Goal: Task Accomplishment & Management: Manage account settings

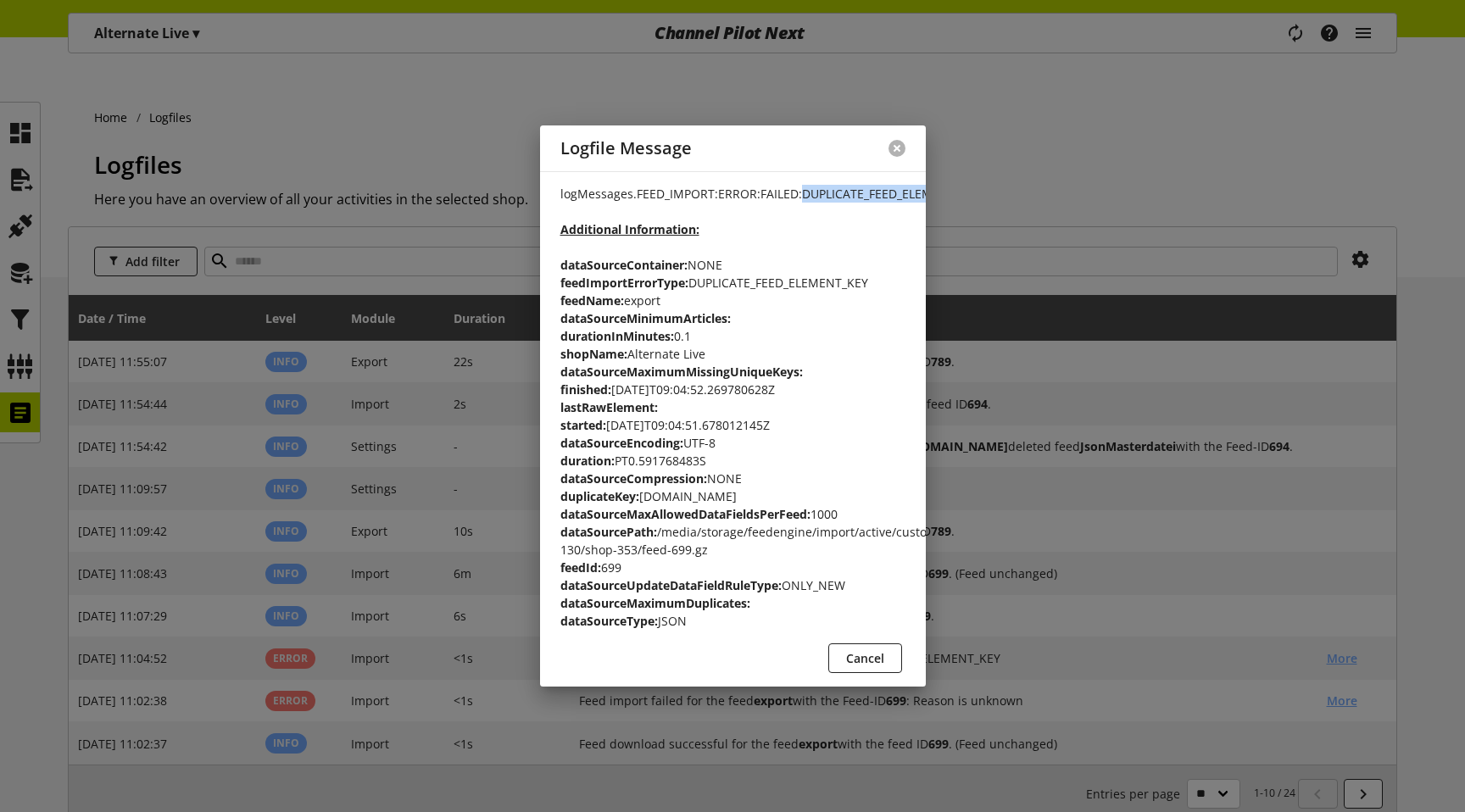
click at [891, 140] on button at bounding box center [897, 148] width 17 height 17
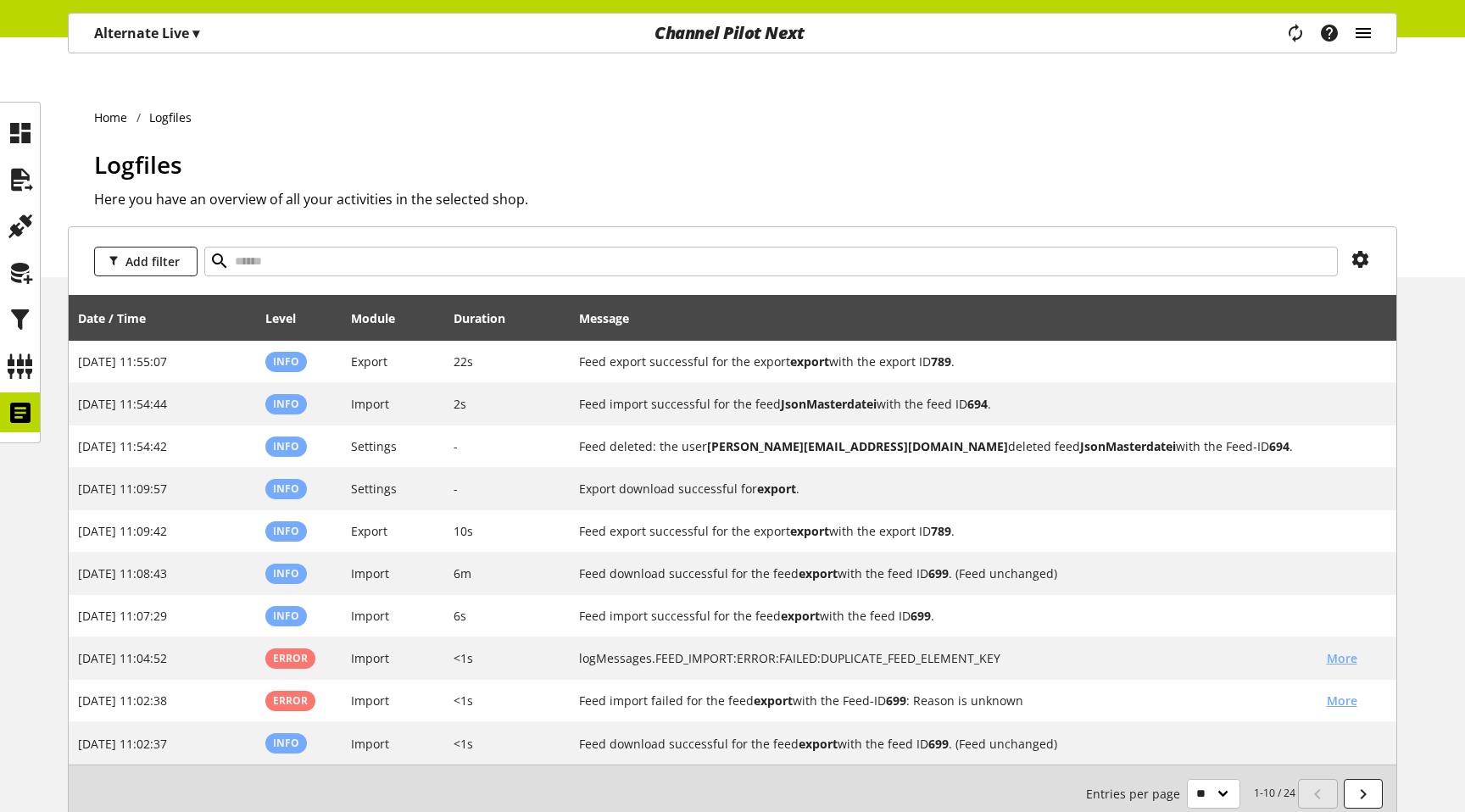
click at [1370, 39] on icon "main navigation" at bounding box center [1363, 32] width 20 height 30
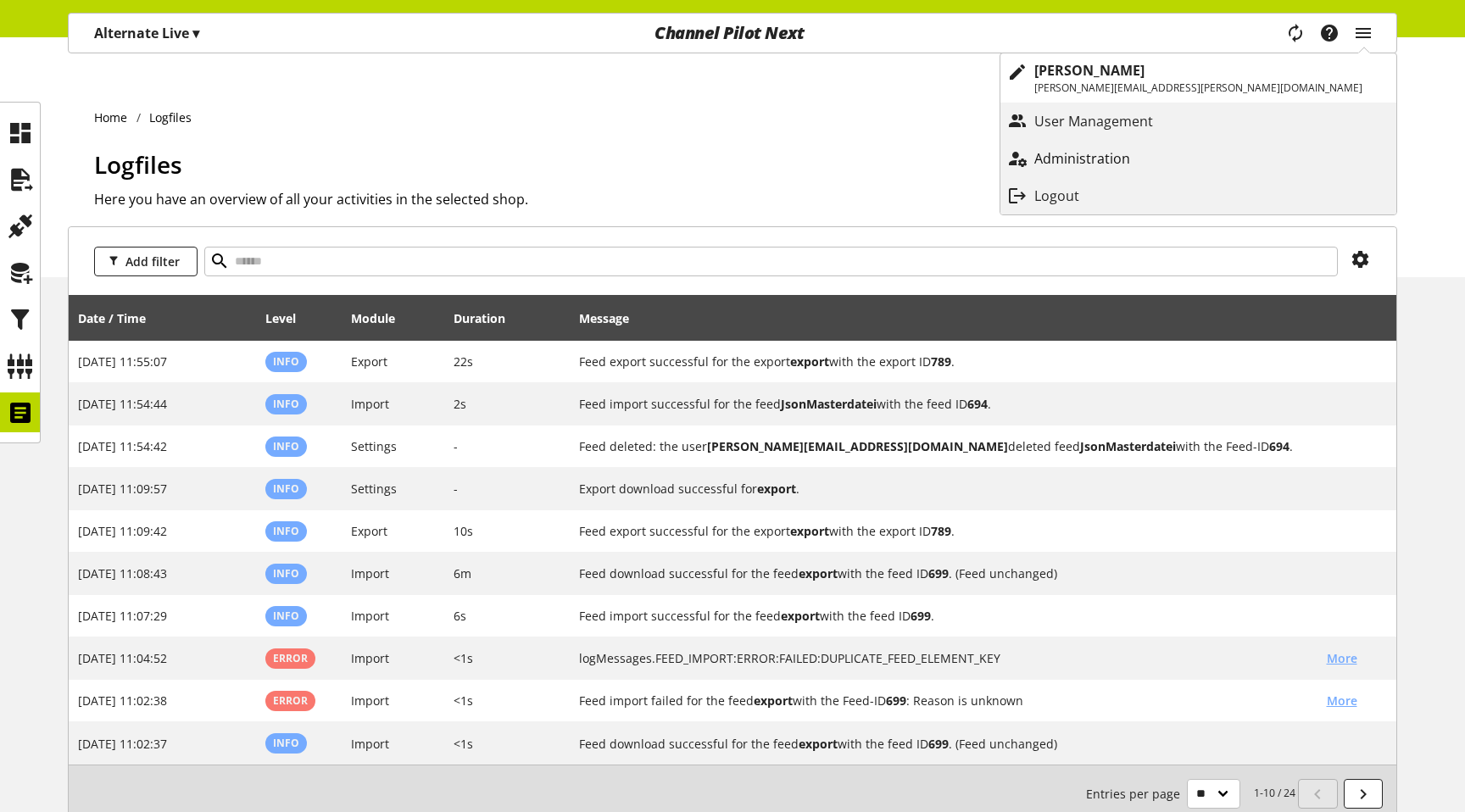
click at [1164, 164] on p "Administration" at bounding box center [1098, 158] width 130 height 20
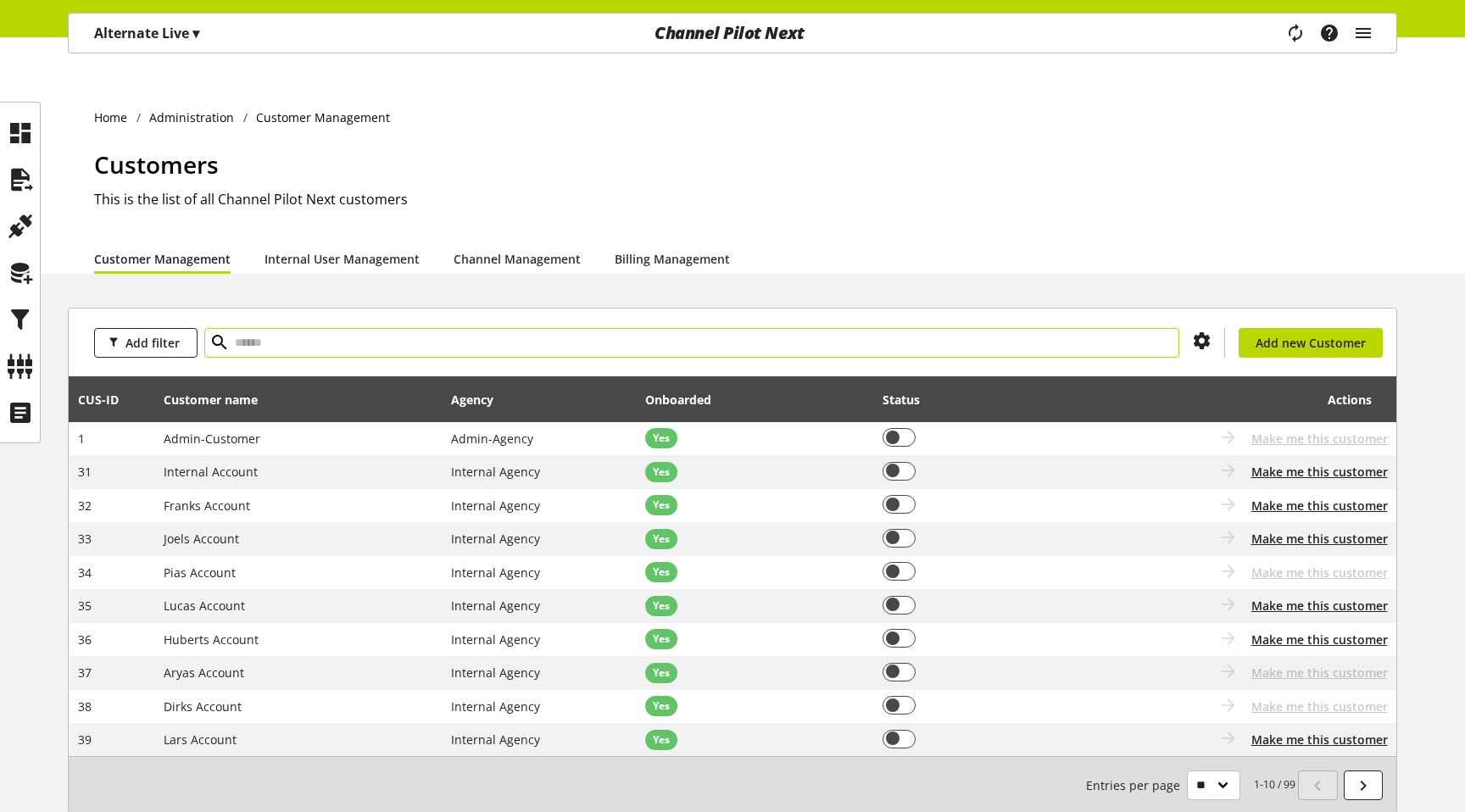
click at [262, 328] on input "text" at bounding box center [691, 343] width 975 height 29
type input "****"
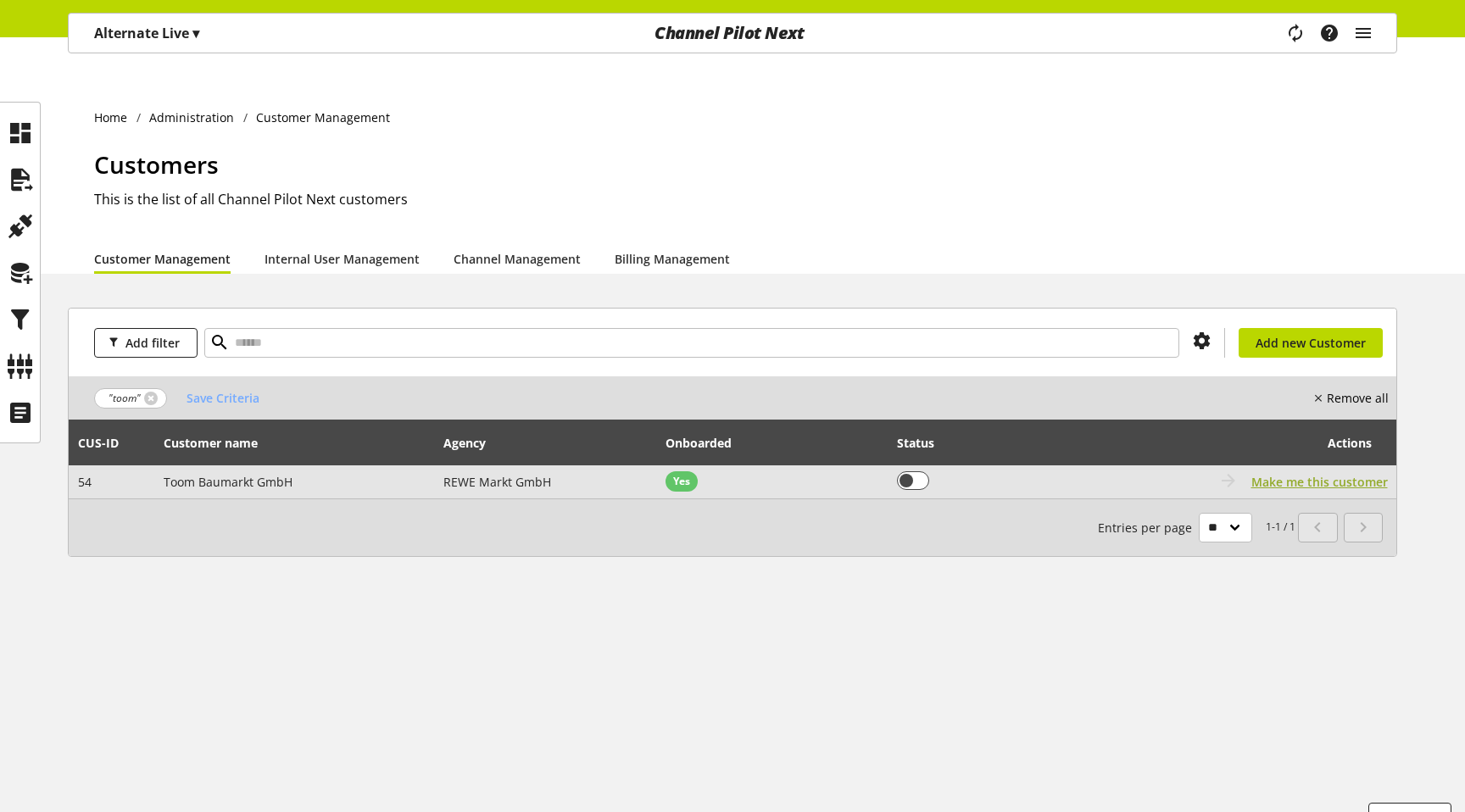
click at [1315, 473] on span "Make me this customer" at bounding box center [1319, 481] width 136 height 17
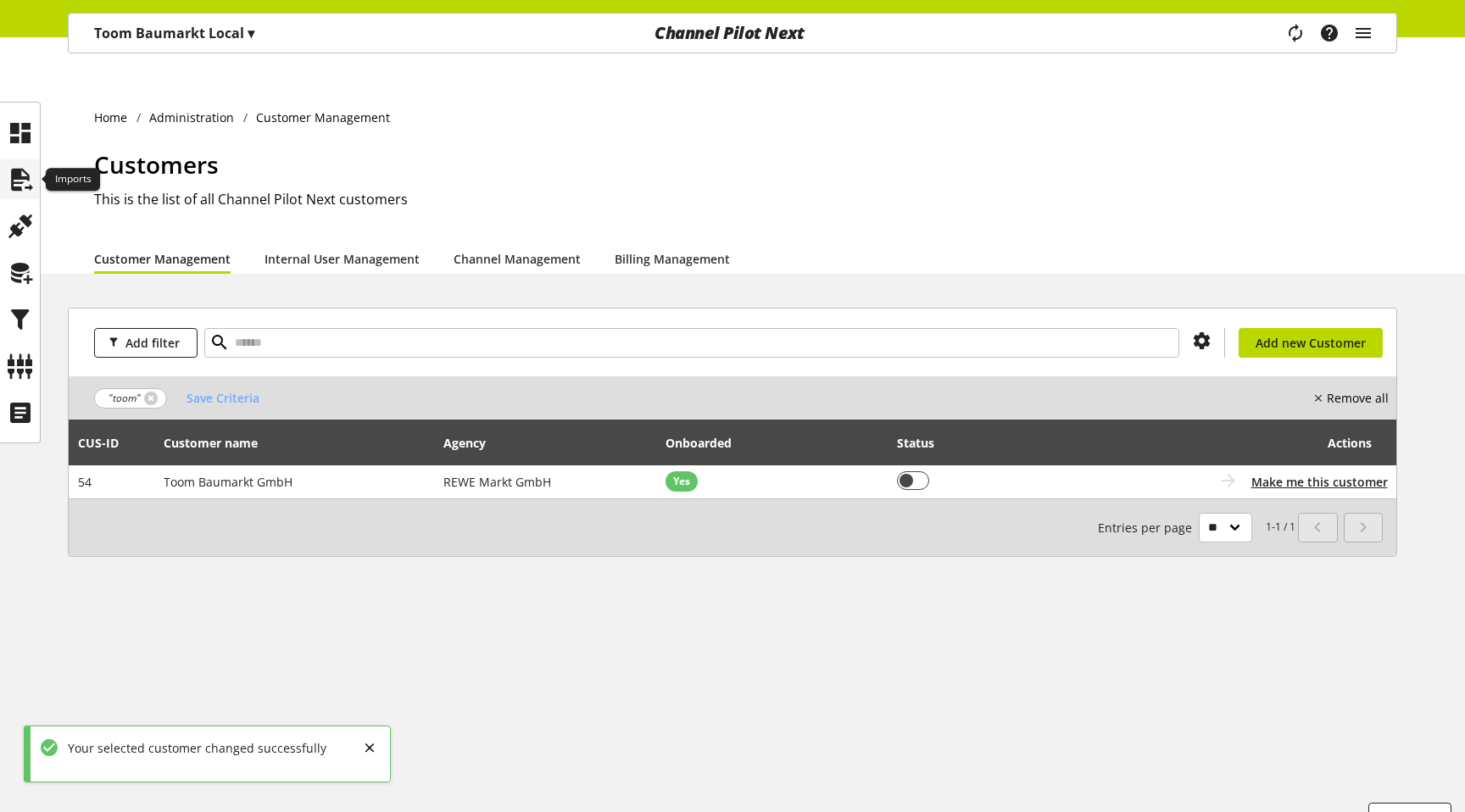
click at [23, 175] on icon at bounding box center [20, 179] width 28 height 34
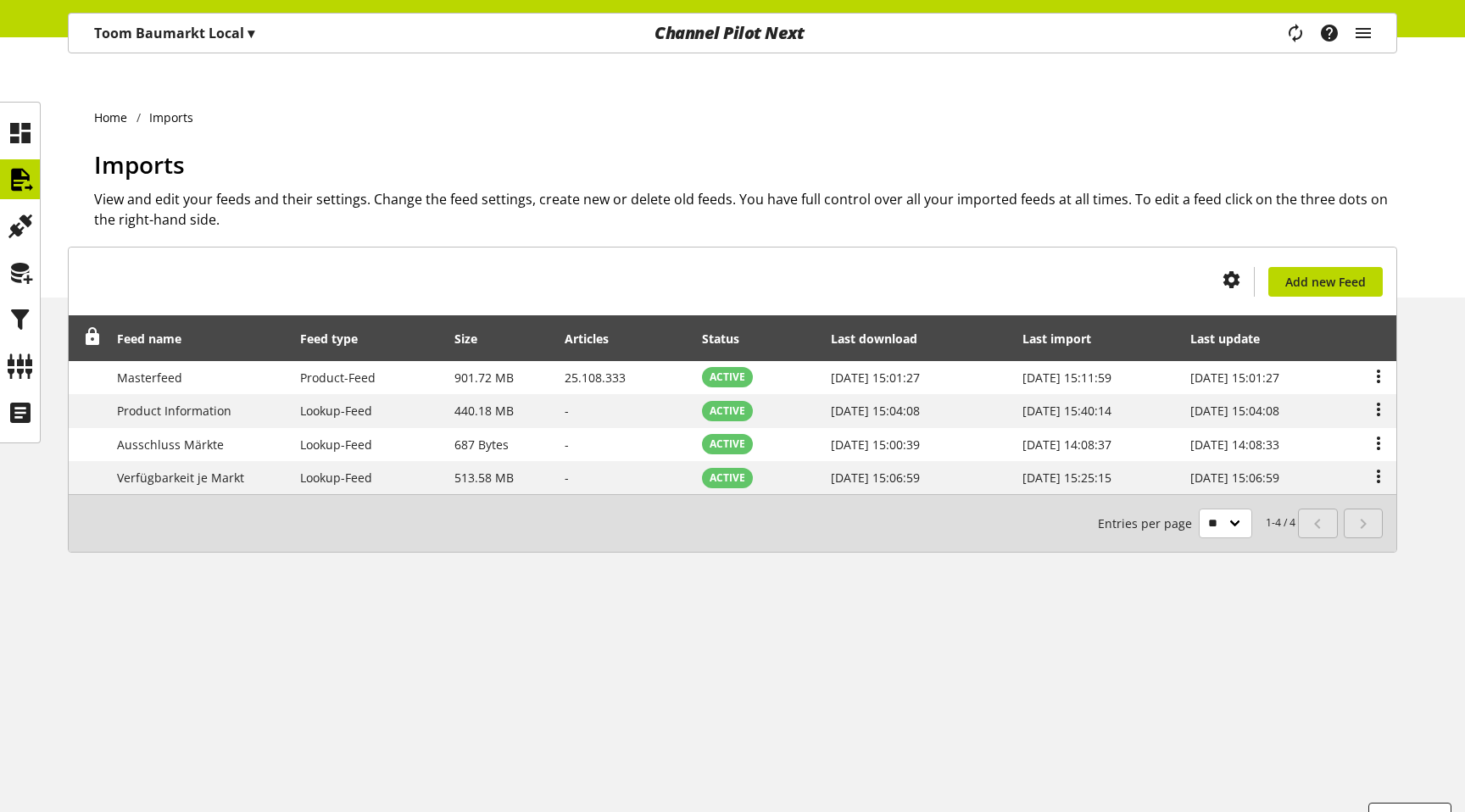
click at [185, 45] on div "Toom Baumarkt Local ▾" at bounding box center [174, 32] width 201 height 30
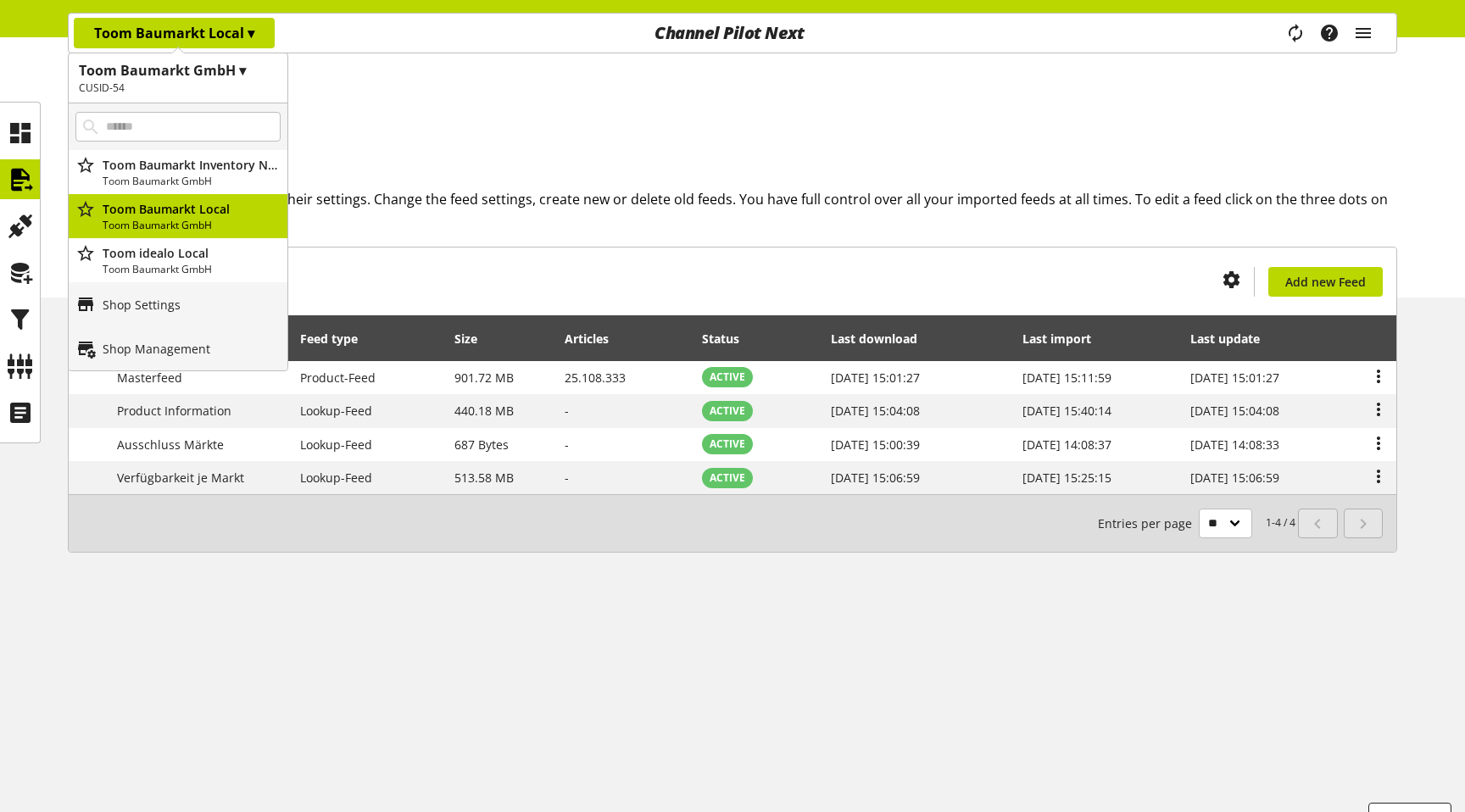
click at [185, 45] on div "Toom Baumarkt Local ▾" at bounding box center [174, 32] width 201 height 30
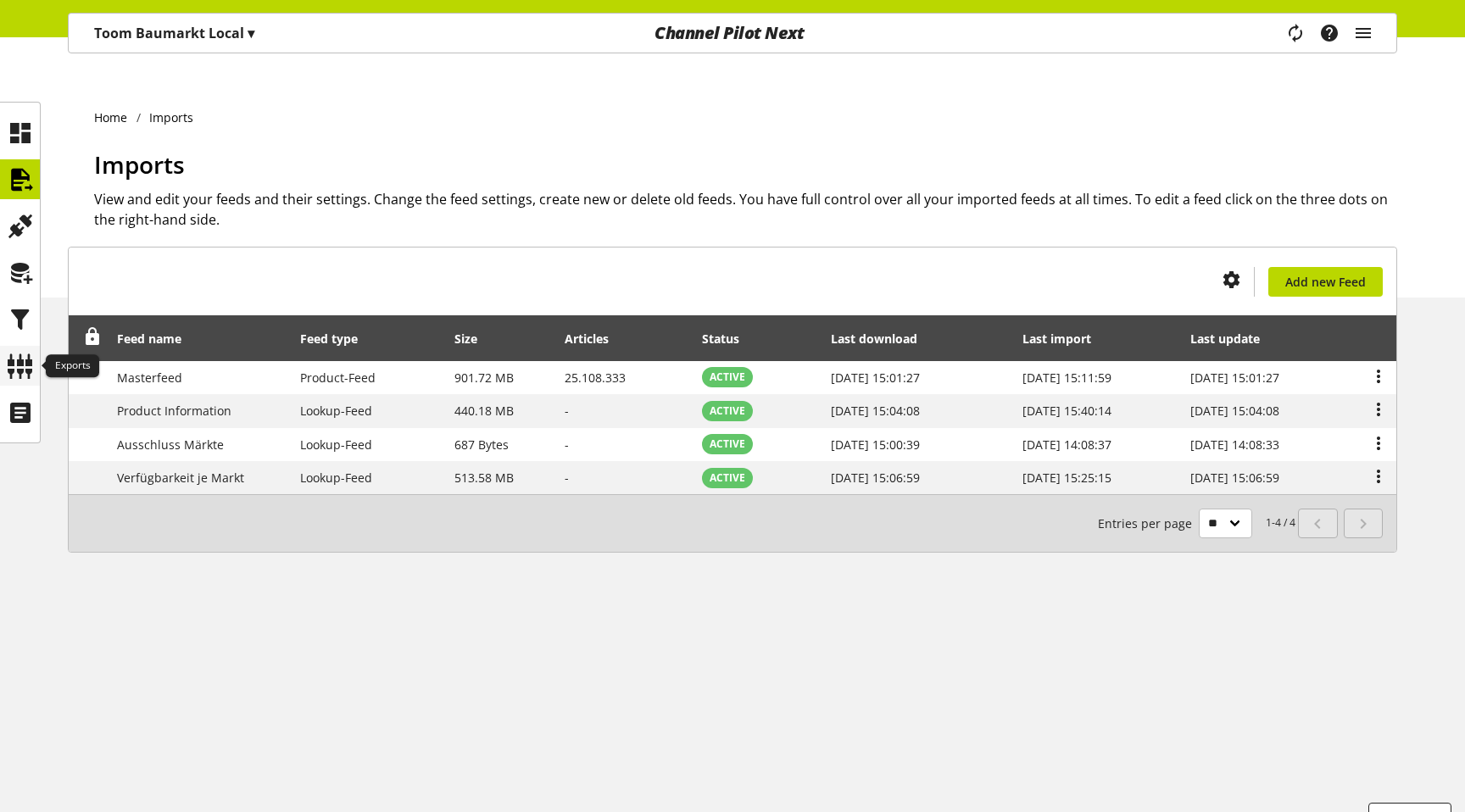
click at [22, 374] on icon at bounding box center [20, 366] width 28 height 34
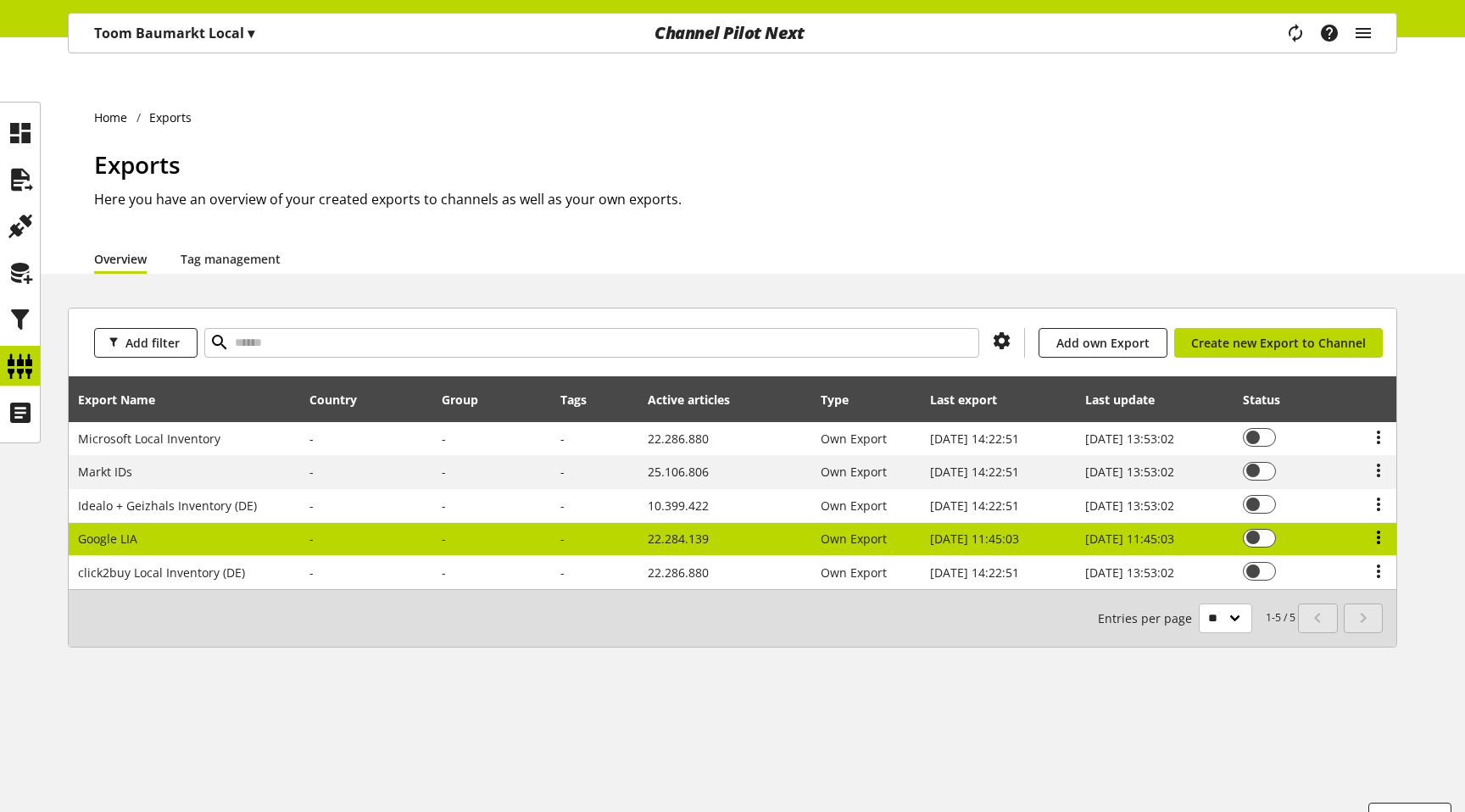
click at [1375, 522] on icon at bounding box center [1378, 536] width 20 height 30
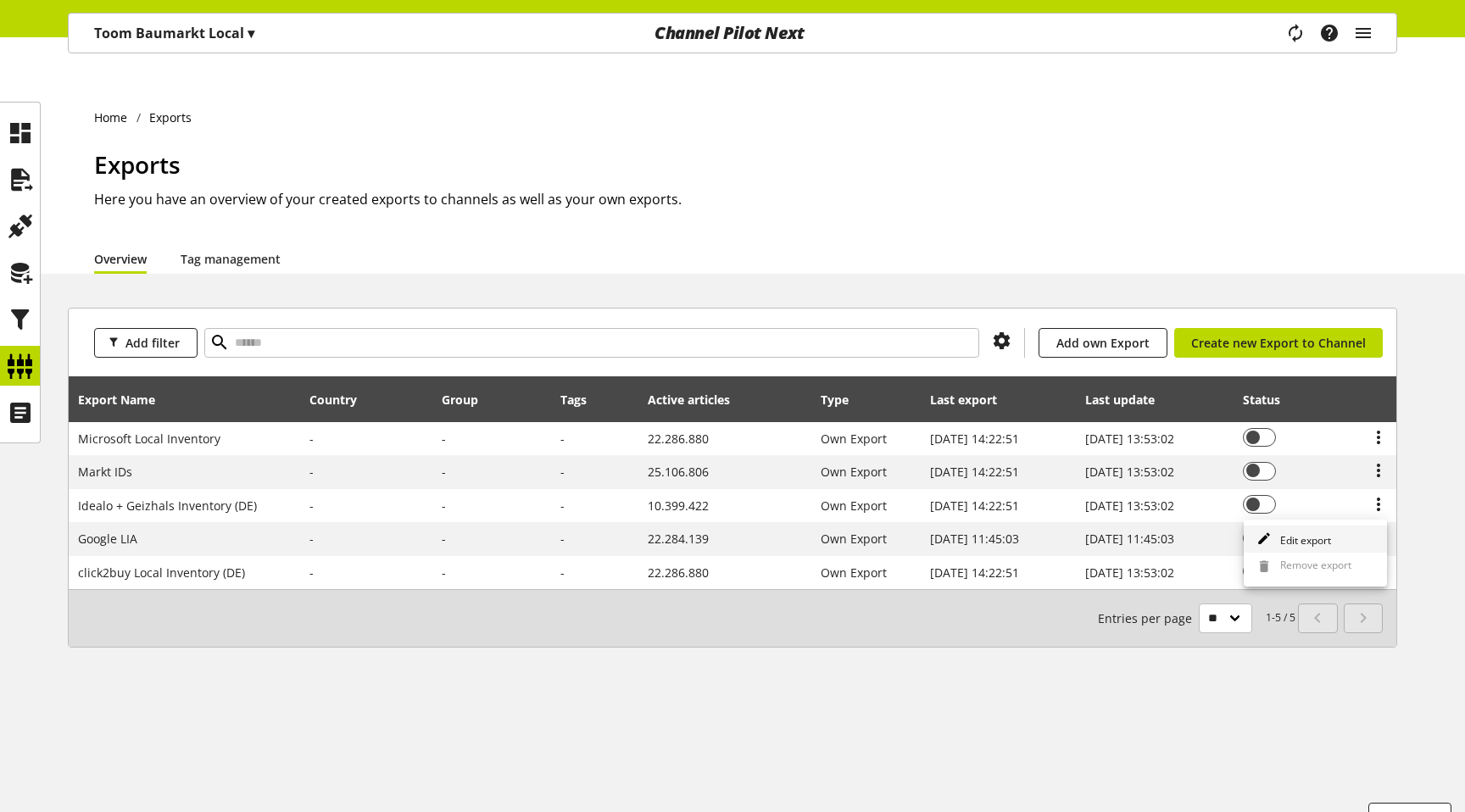
click at [1275, 544] on span "Edit export" at bounding box center [1301, 540] width 58 height 15
select select "********"
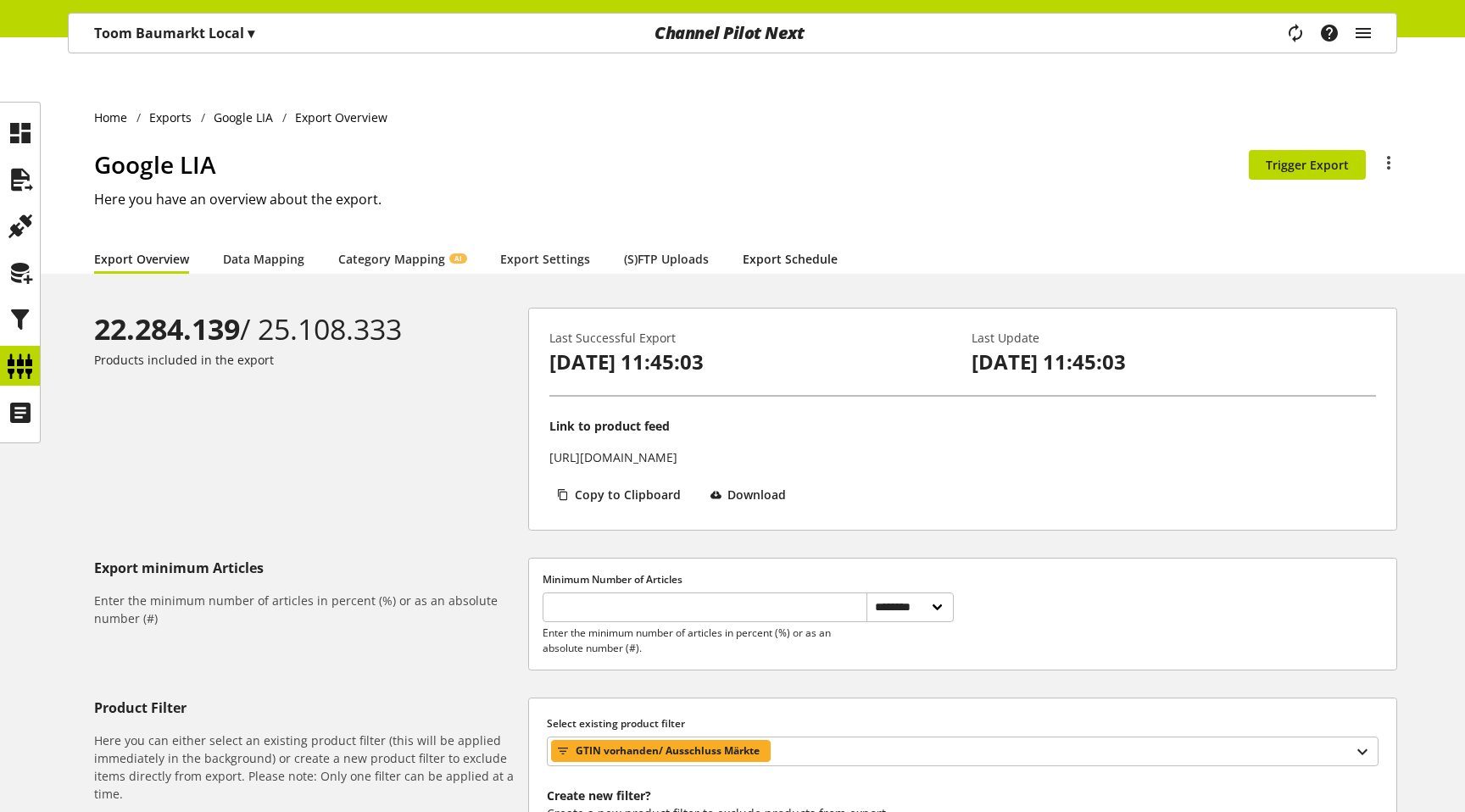
click at [766, 250] on link "Export Schedule" at bounding box center [789, 258] width 95 height 17
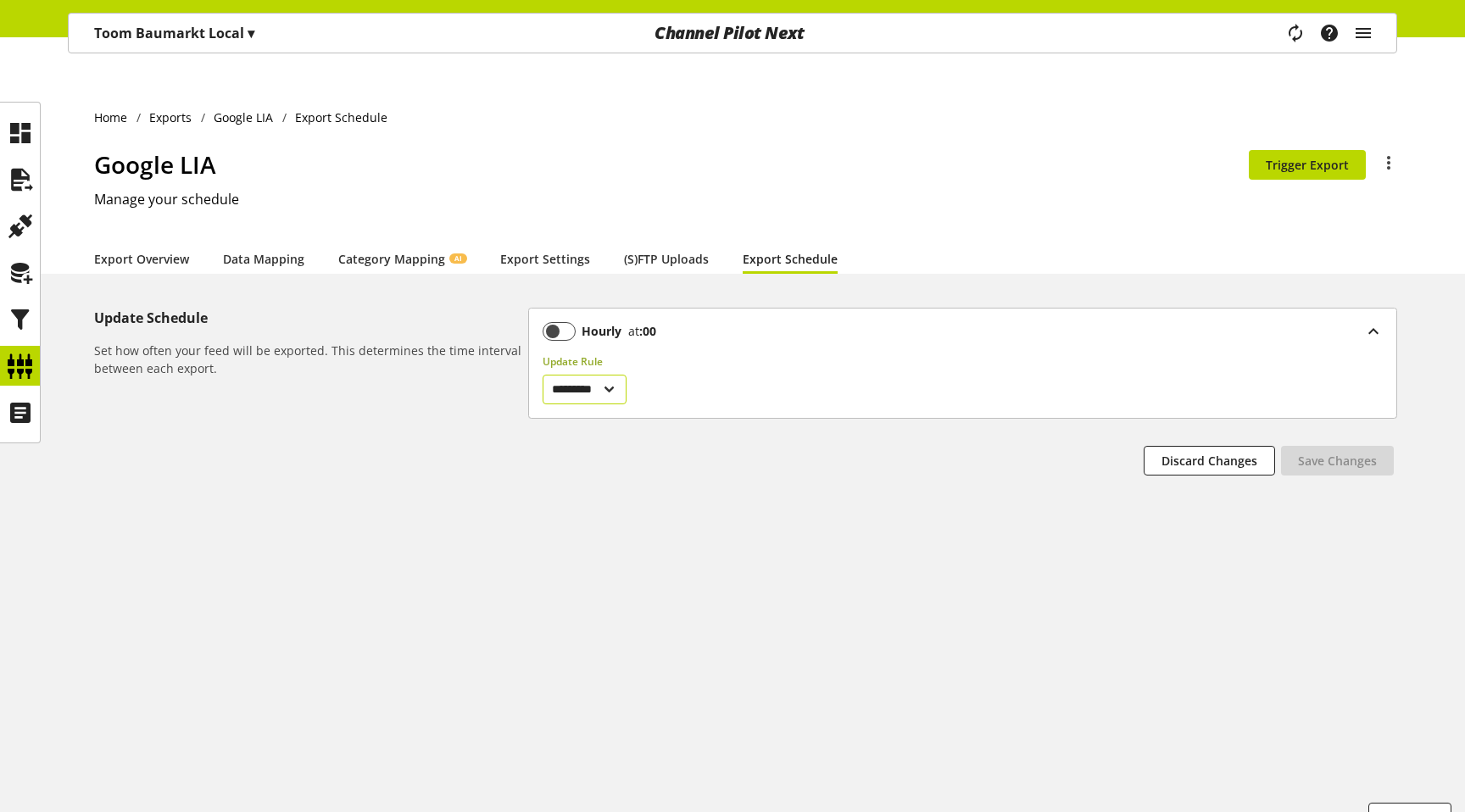
click at [627, 375] on select "********* ****** *********" at bounding box center [584, 389] width 84 height 29
select select "******"
click at [542, 375] on select "********* ****** *********" at bounding box center [584, 389] width 84 height 29
click at [1326, 452] on span "Save Changes" at bounding box center [1337, 460] width 79 height 17
click at [617, 375] on select "********* ****** *********" at bounding box center [584, 389] width 84 height 29
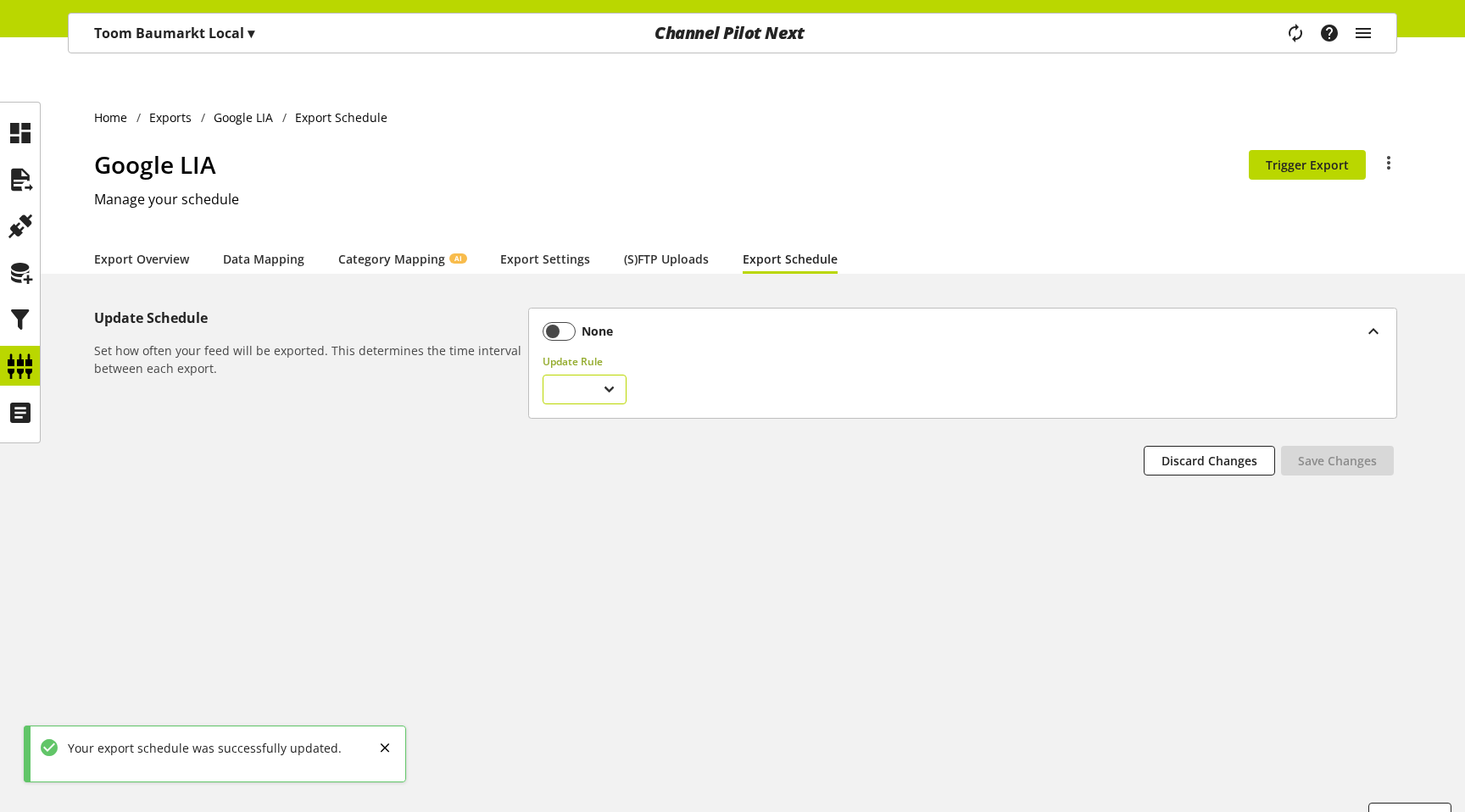
select select "********"
click at [542, 375] on select "********* ****** *********" at bounding box center [584, 389] width 84 height 29
click at [570, 321] on span at bounding box center [559, 331] width 33 height 18
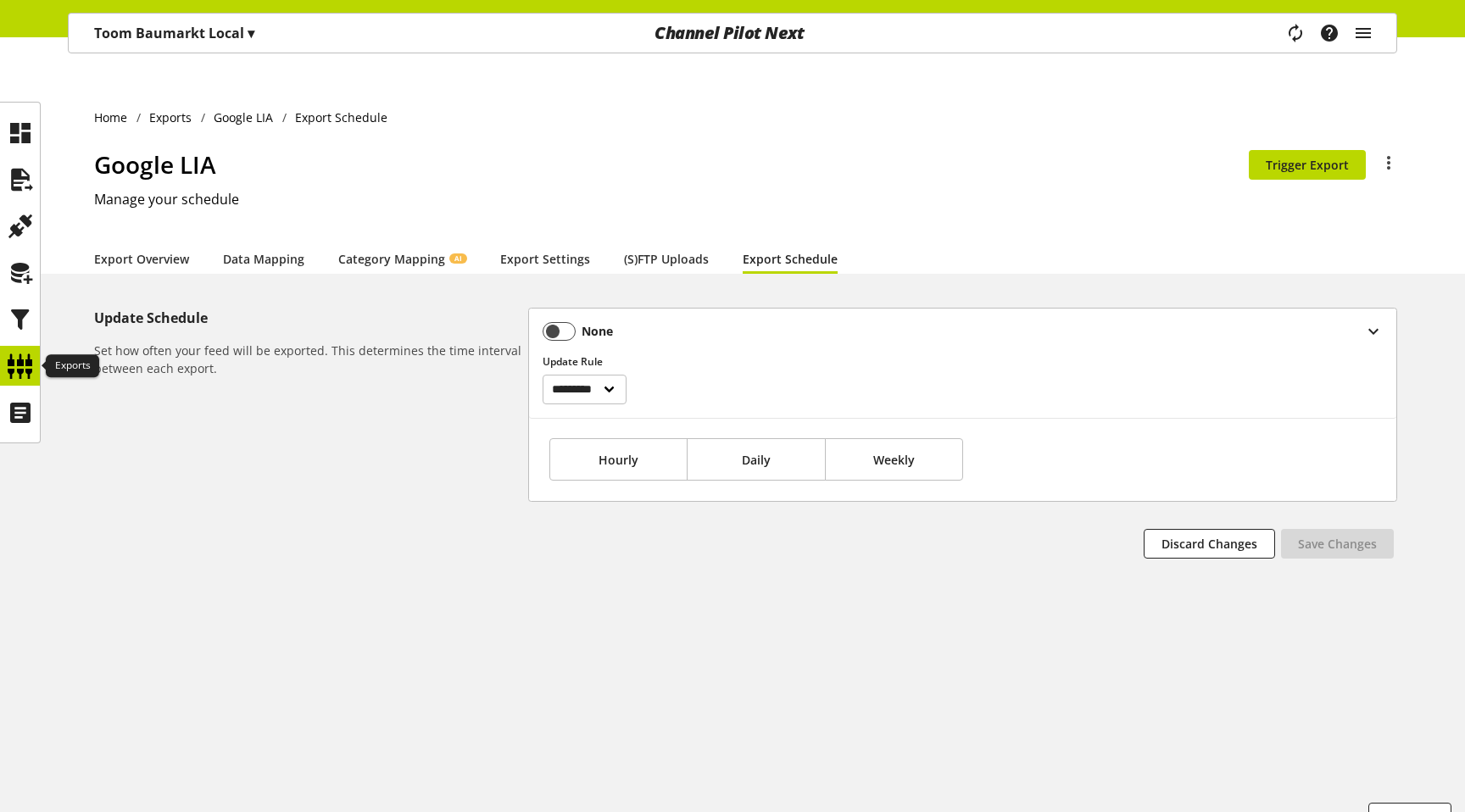
click at [17, 358] on icon at bounding box center [20, 366] width 28 height 34
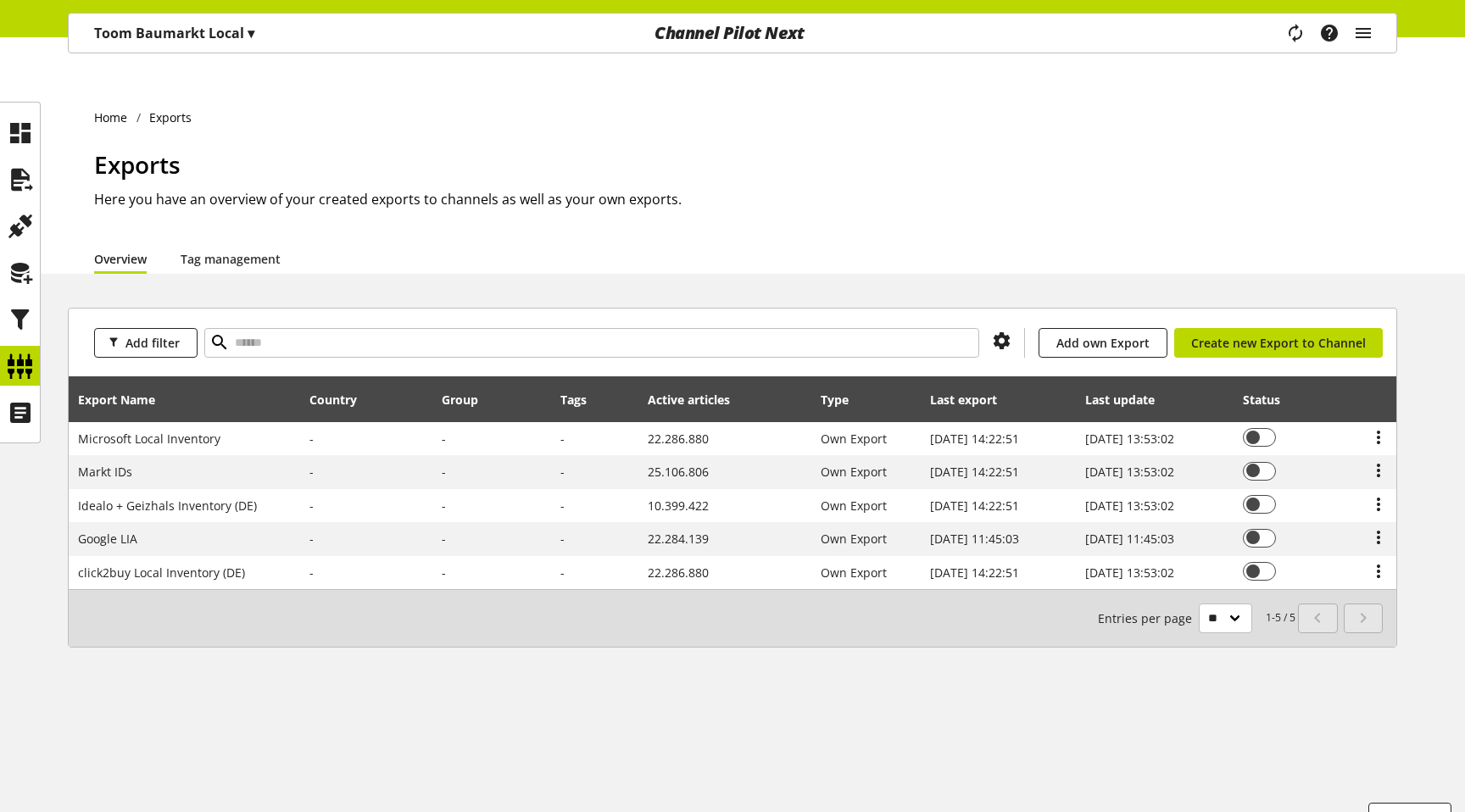
click at [761, 147] on h1 "Exports" at bounding box center [744, 164] width 1302 height 36
click at [34, 212] on div at bounding box center [19, 225] width 40 height 39
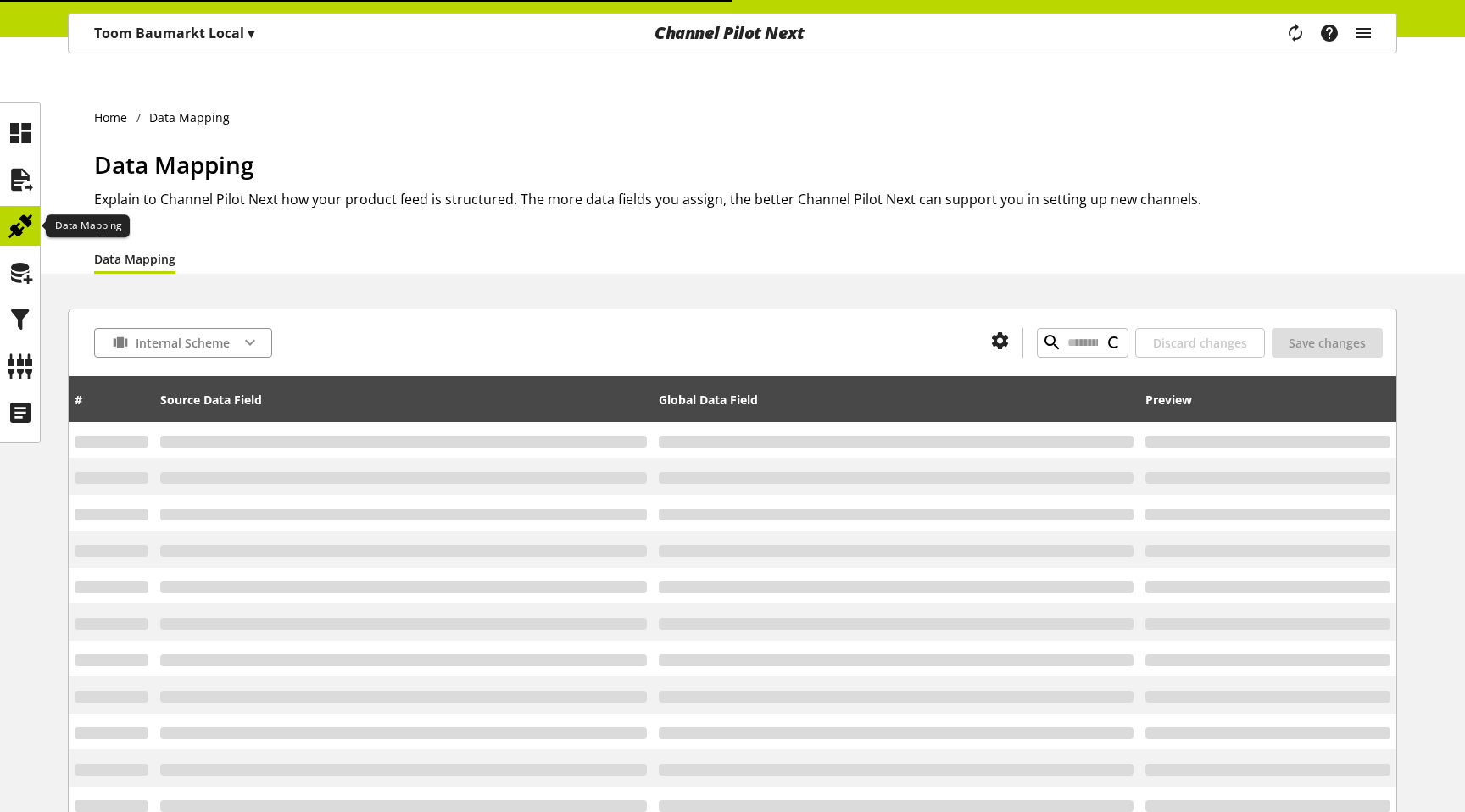
type input "**********"
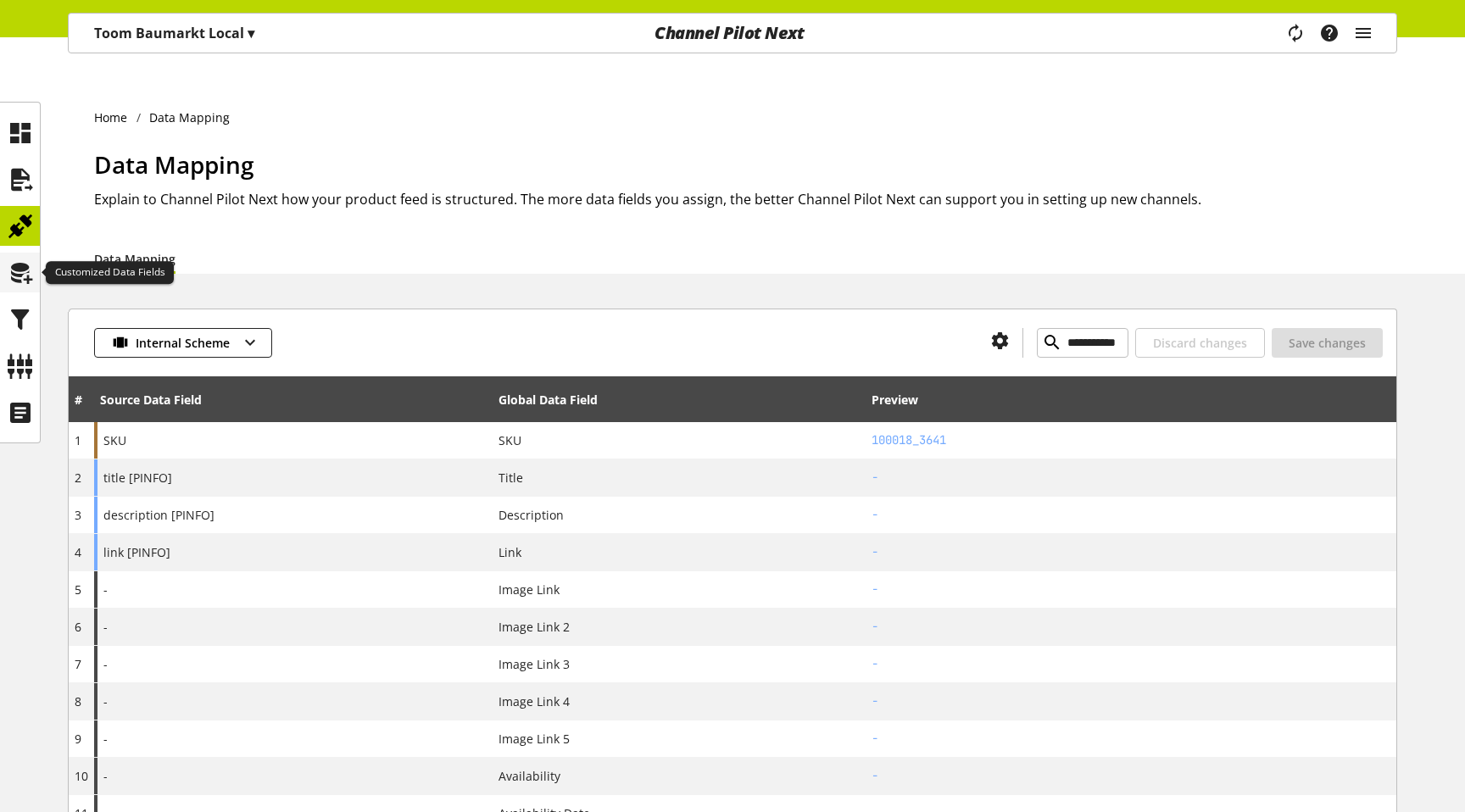
click at [19, 264] on icon at bounding box center [20, 273] width 28 height 34
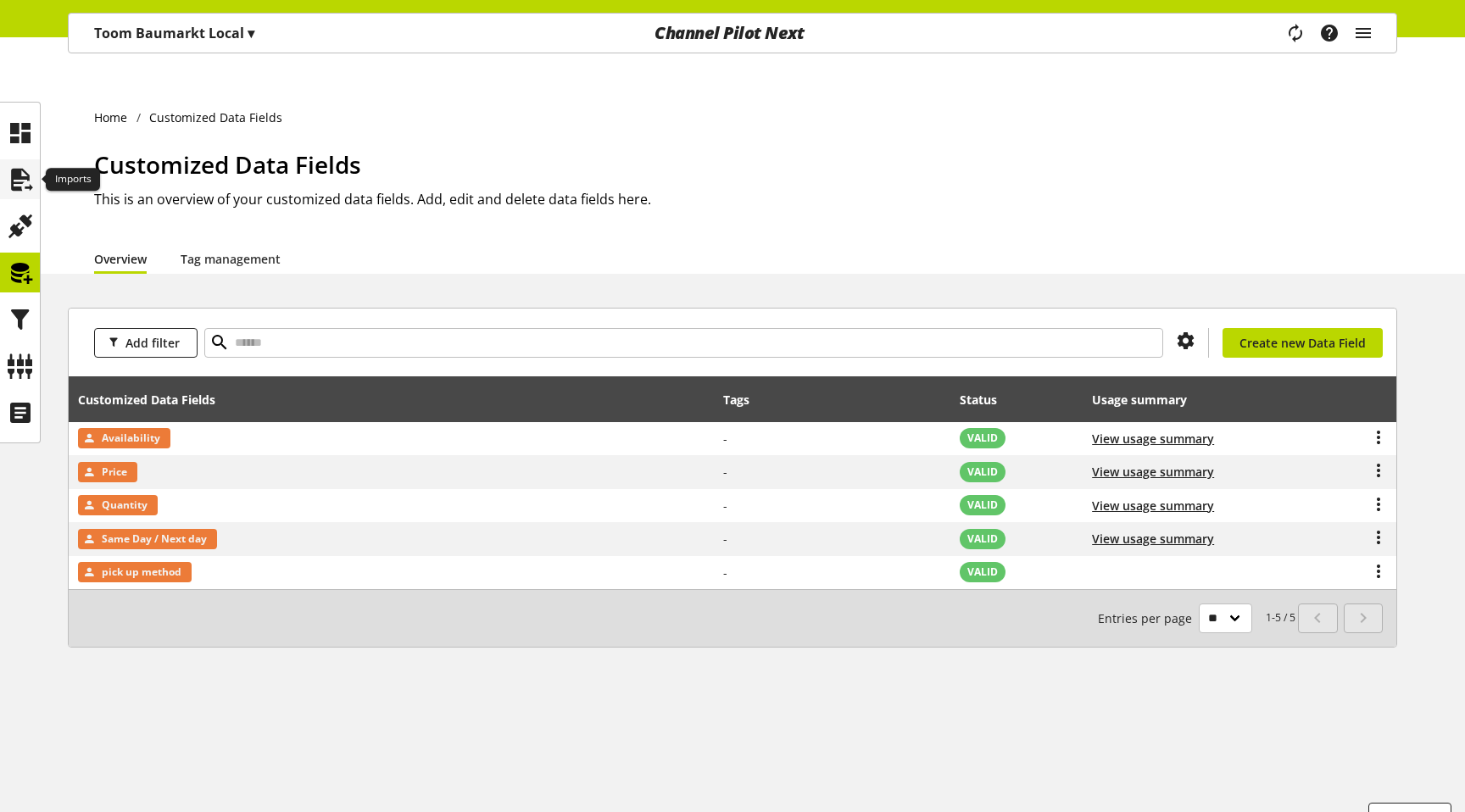
click at [28, 181] on icon at bounding box center [20, 179] width 28 height 34
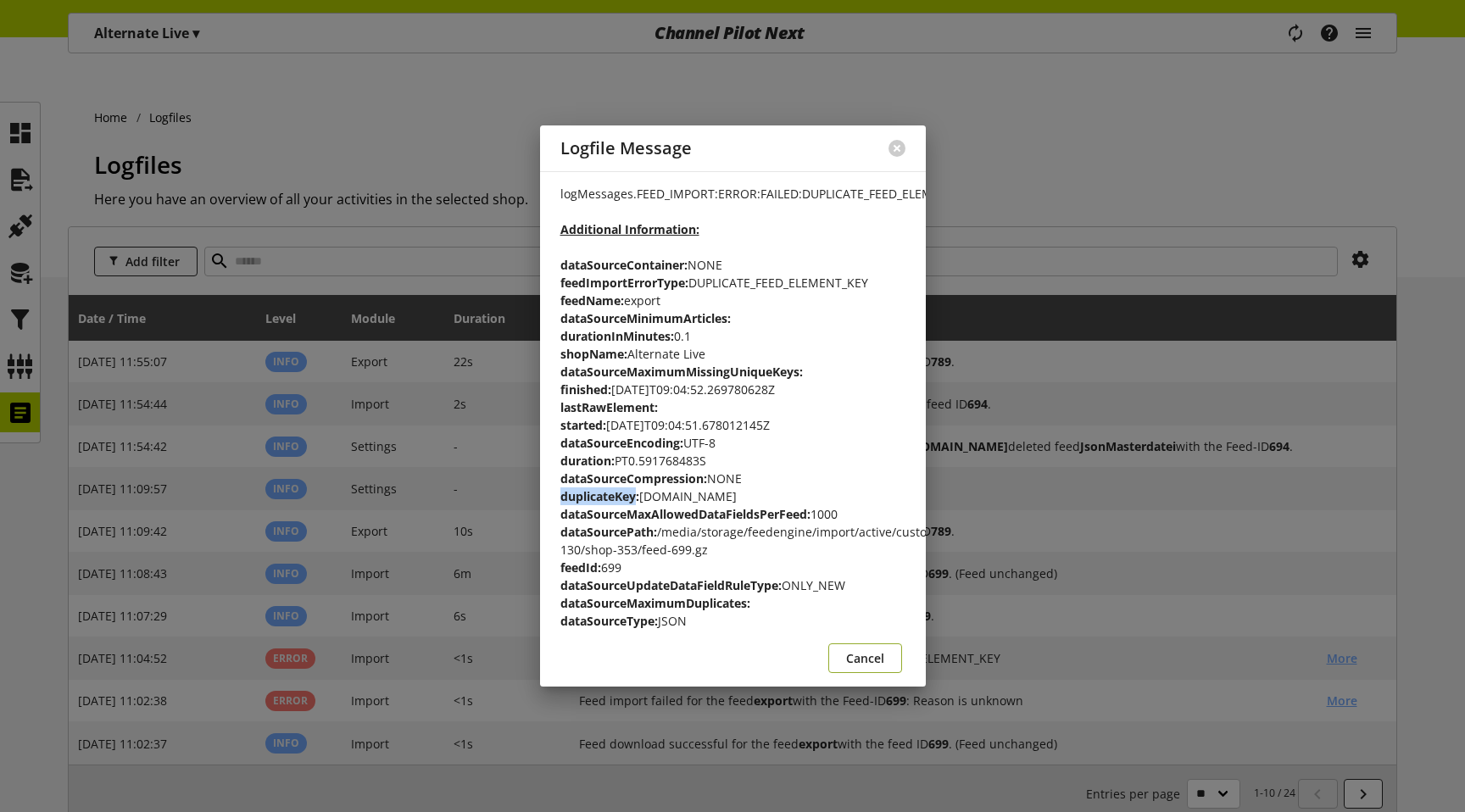
click at [885, 672] on button "Cancel" at bounding box center [865, 658] width 74 height 29
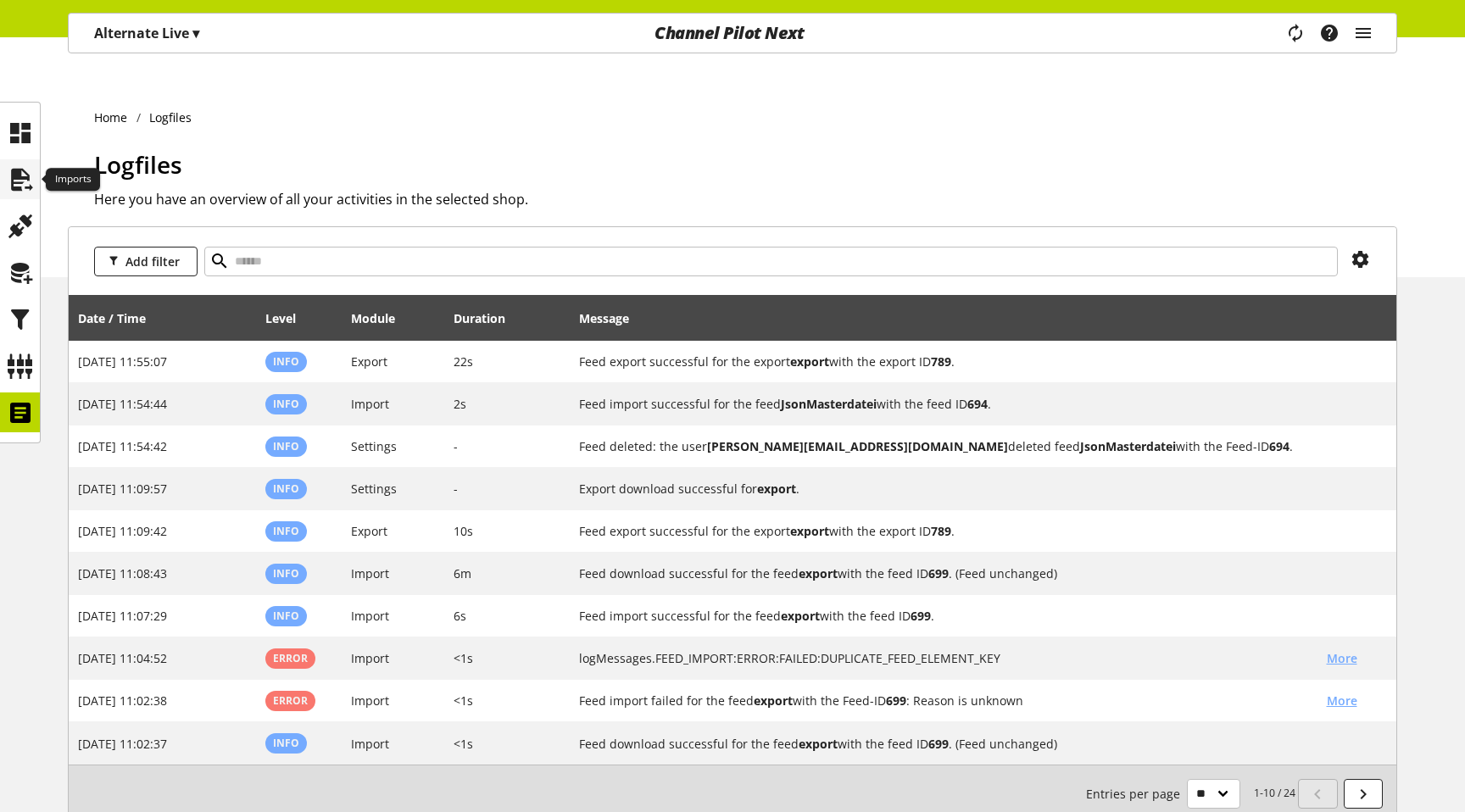
click at [9, 181] on icon at bounding box center [20, 179] width 28 height 34
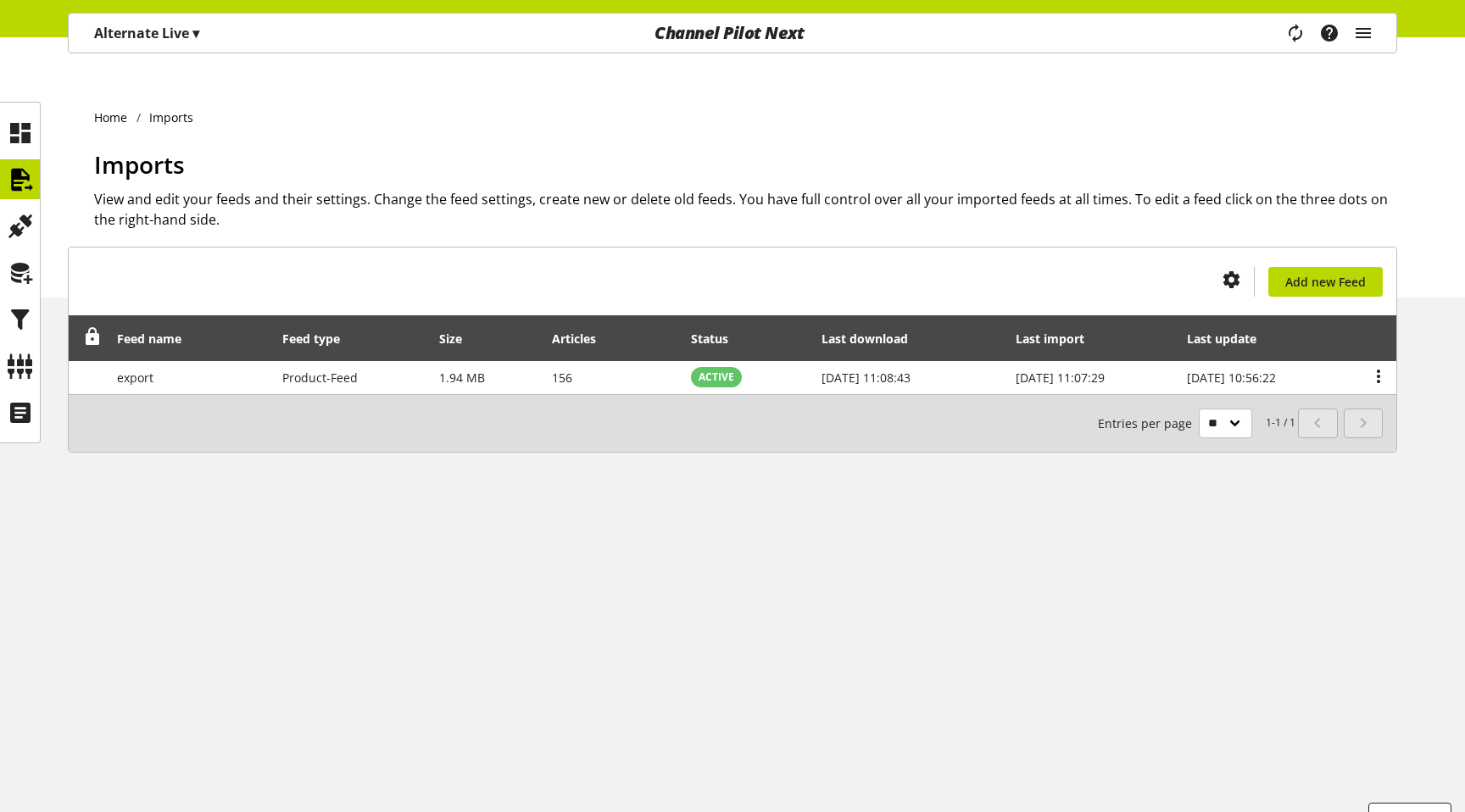
click at [32, 109] on div at bounding box center [20, 273] width 40 height 342
click at [32, 123] on icon at bounding box center [20, 132] width 28 height 34
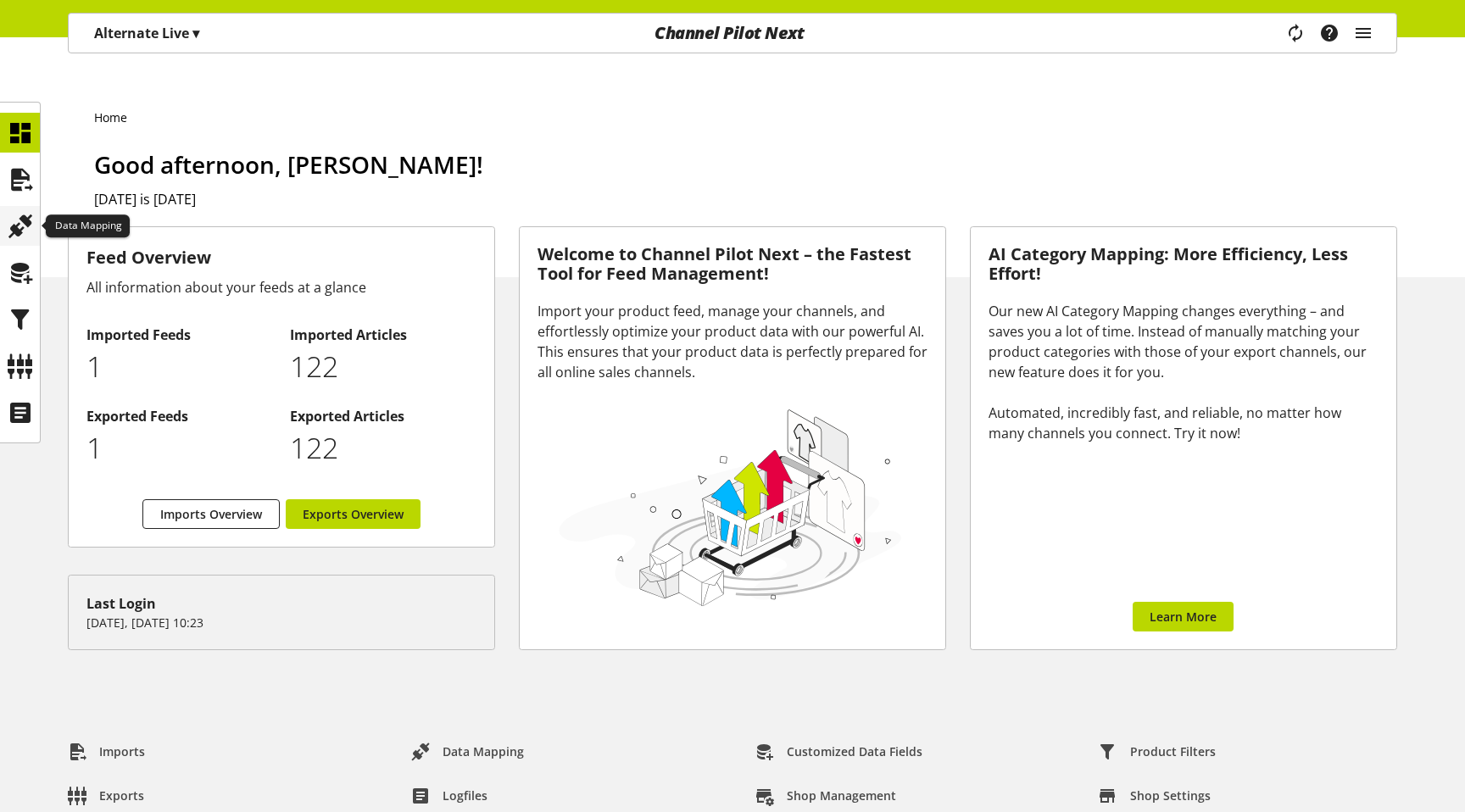
click at [27, 230] on icon at bounding box center [20, 226] width 28 height 34
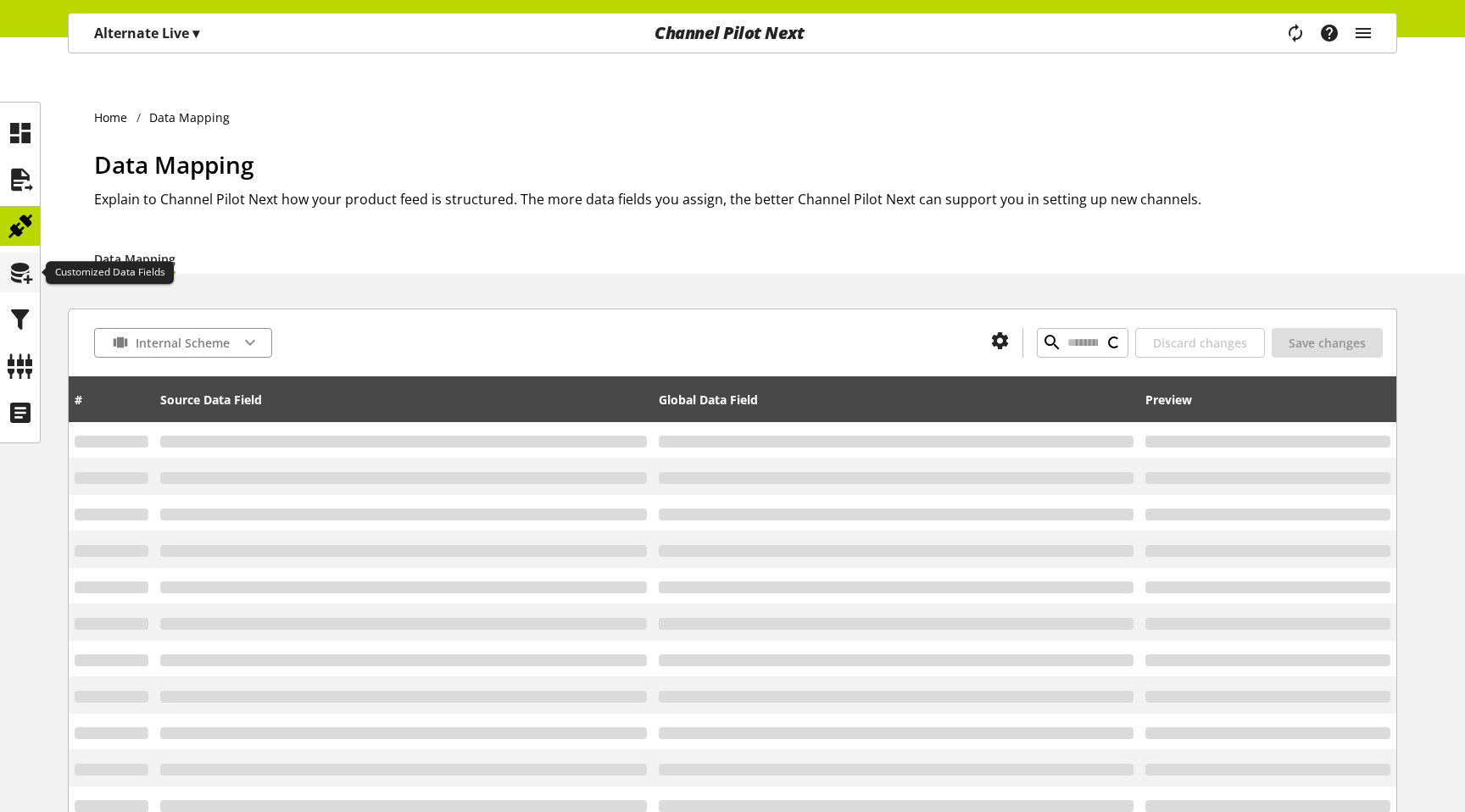
type input "*********"
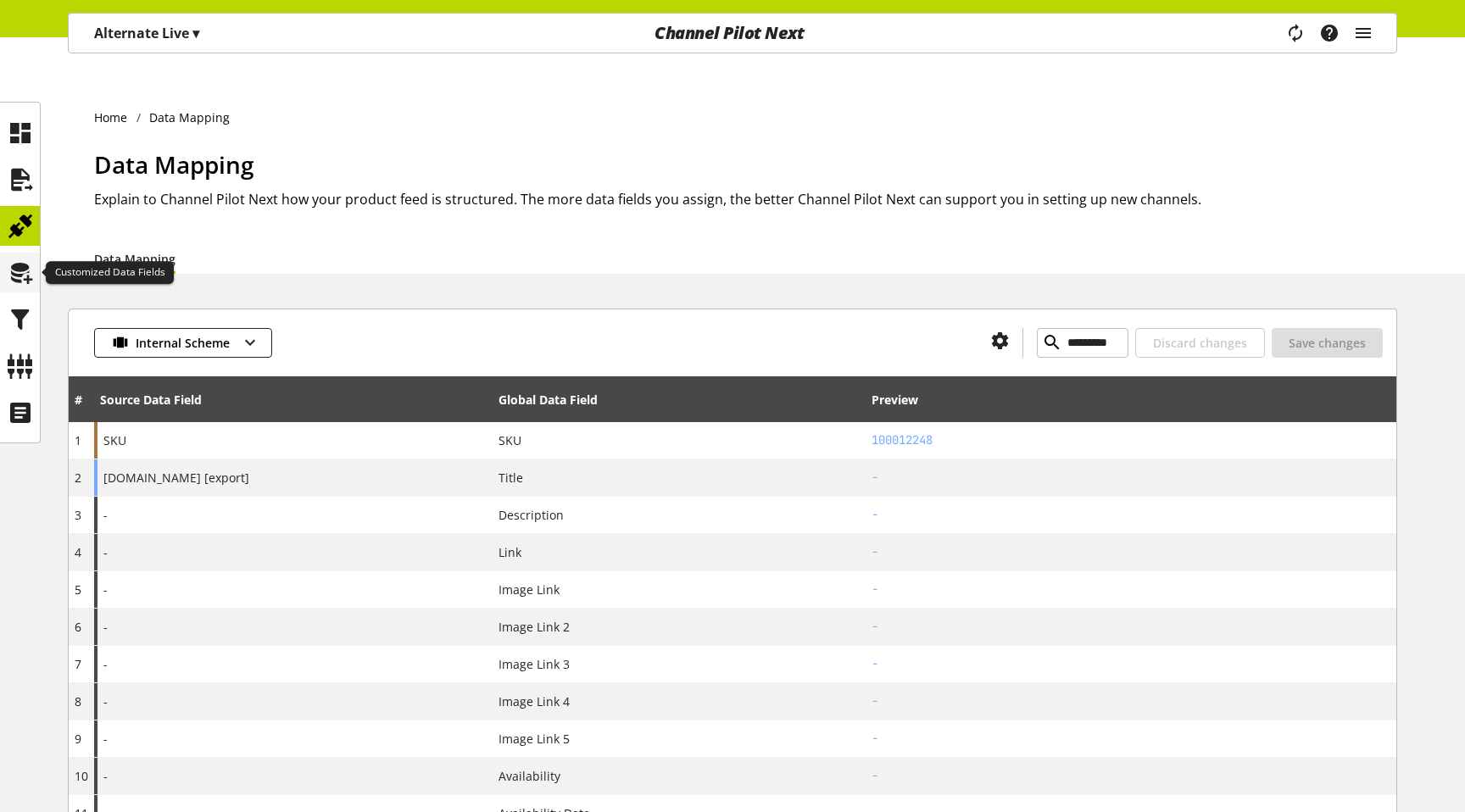
click at [31, 288] on icon at bounding box center [20, 273] width 28 height 34
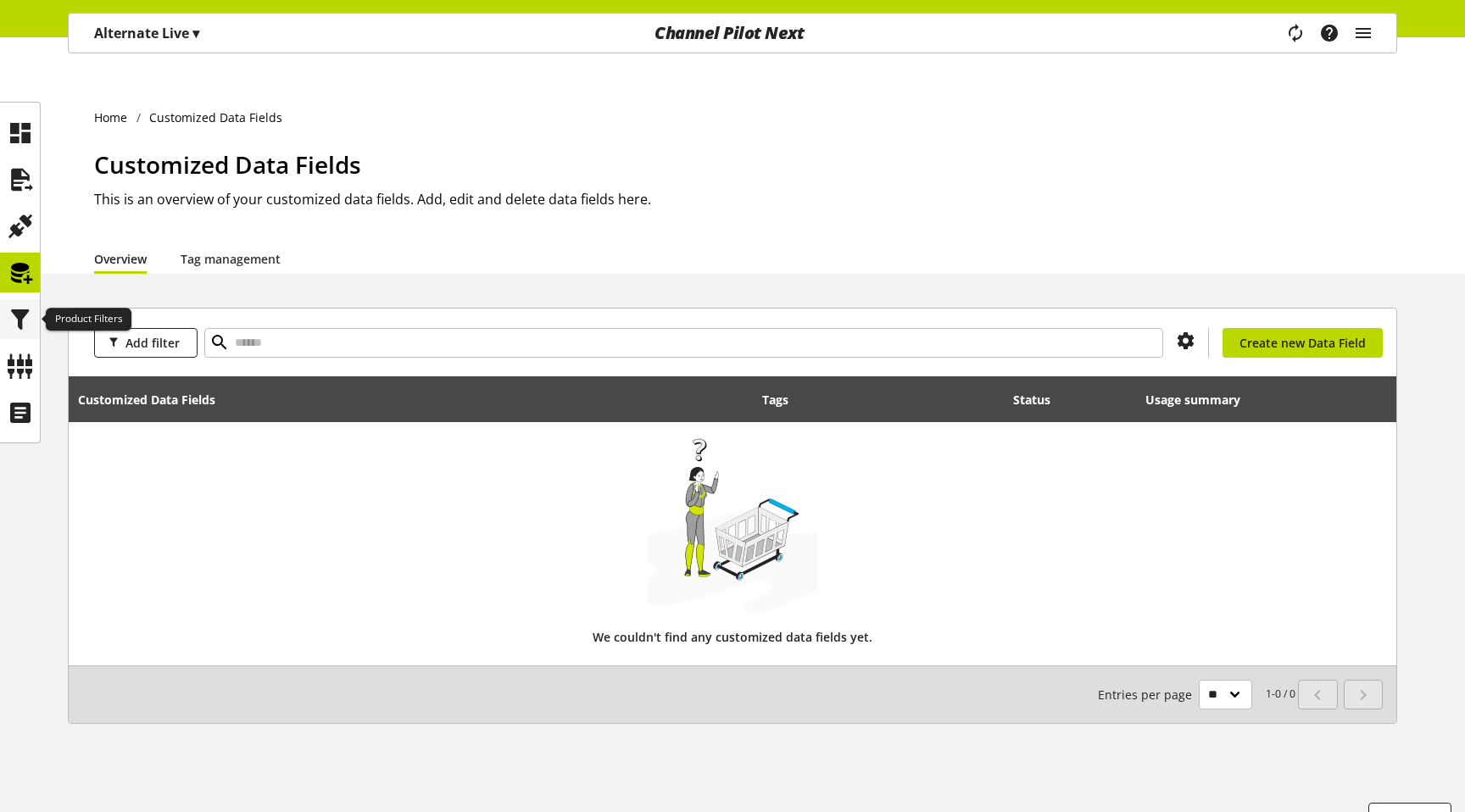
click at [30, 332] on icon at bounding box center [20, 319] width 28 height 34
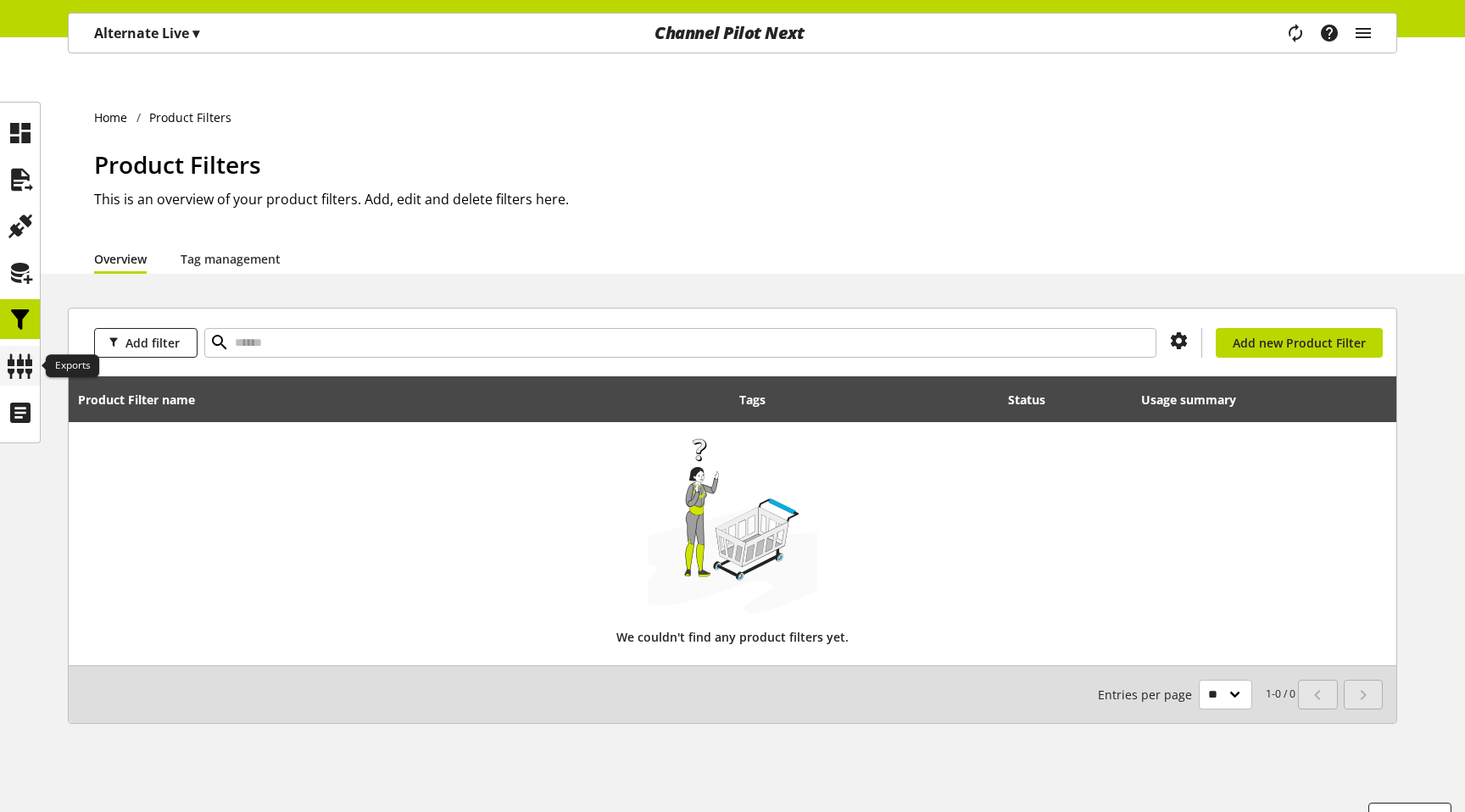
click at [30, 350] on icon at bounding box center [20, 366] width 28 height 34
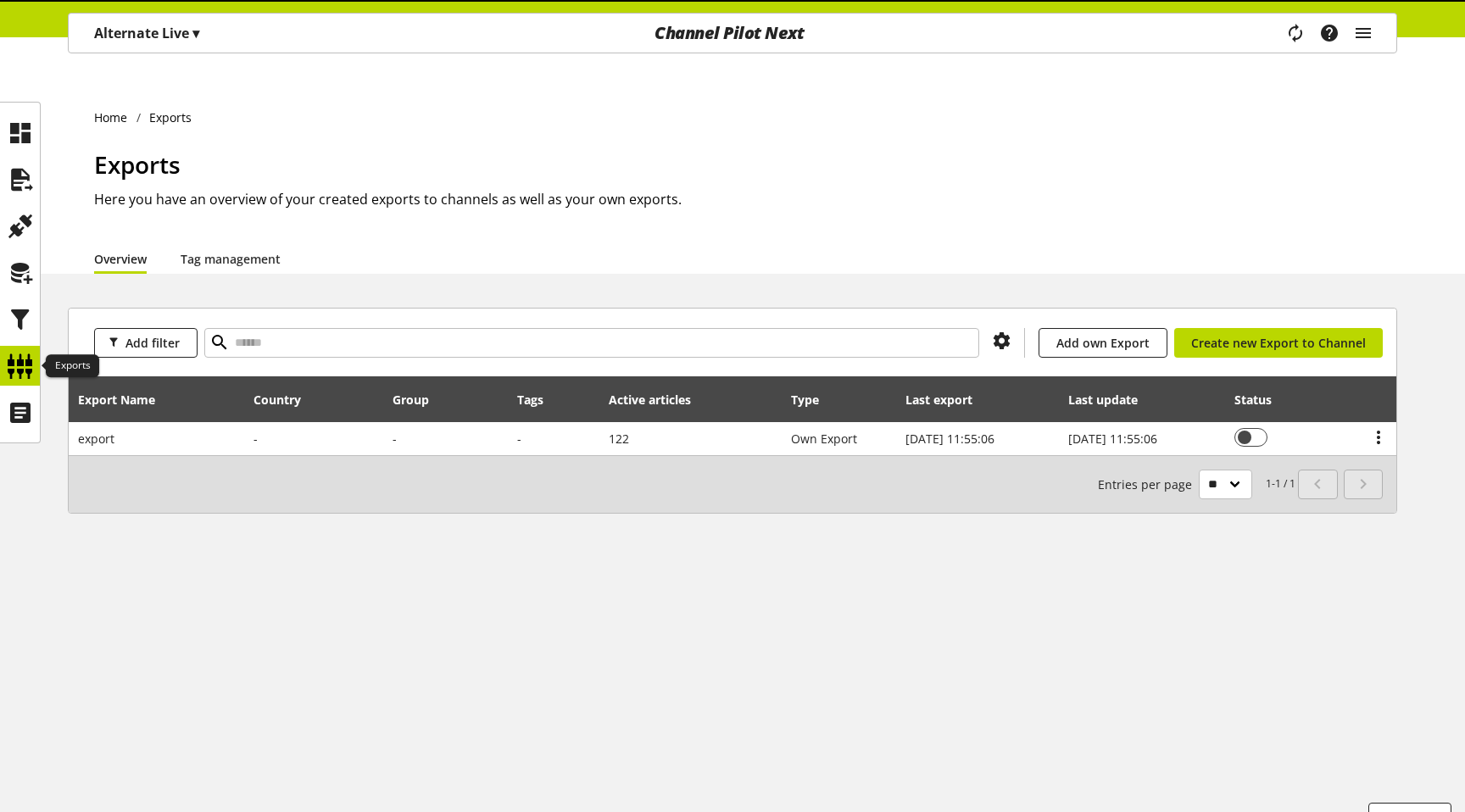
click at [29, 368] on icon at bounding box center [20, 366] width 28 height 34
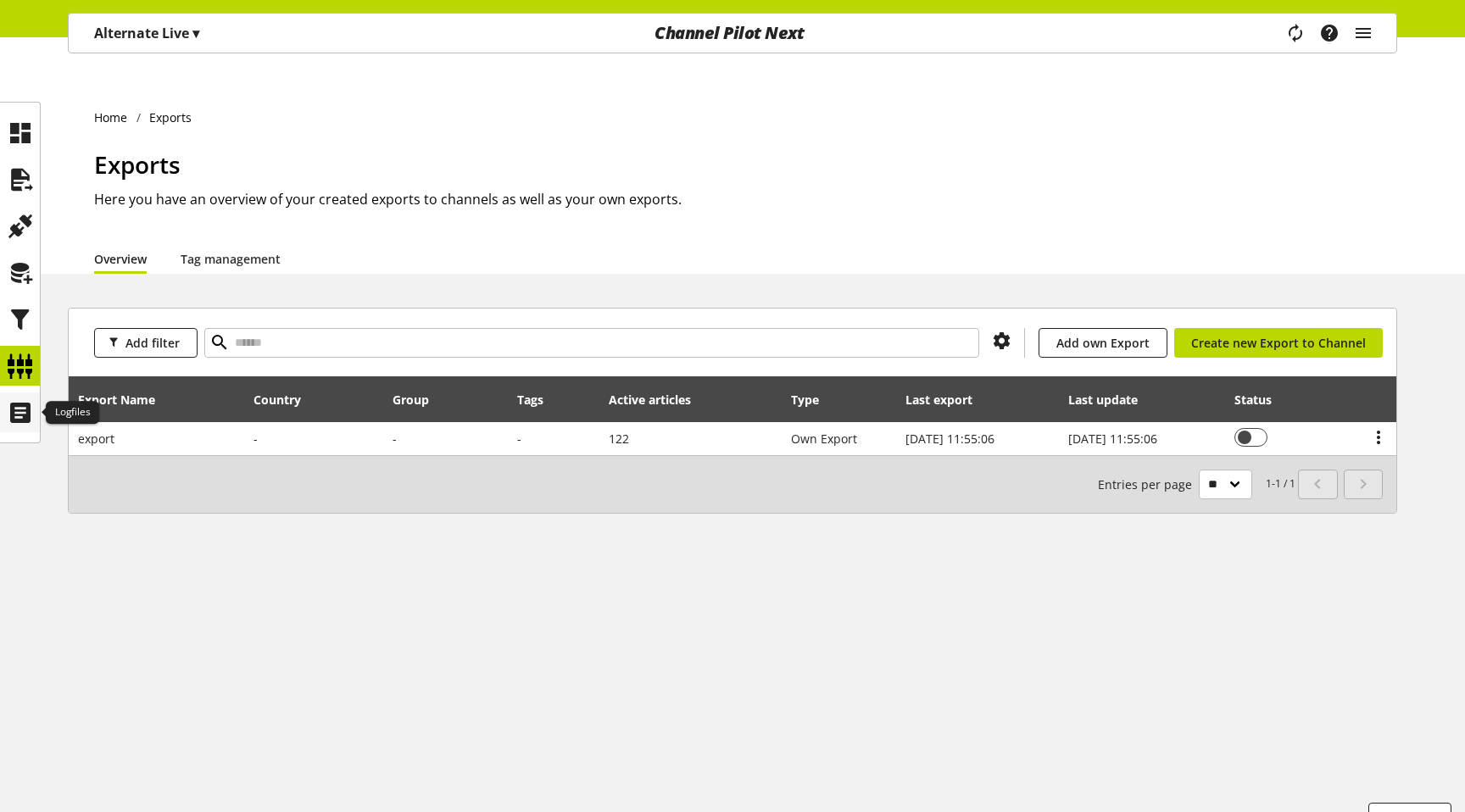
click at [31, 396] on icon at bounding box center [20, 412] width 28 height 34
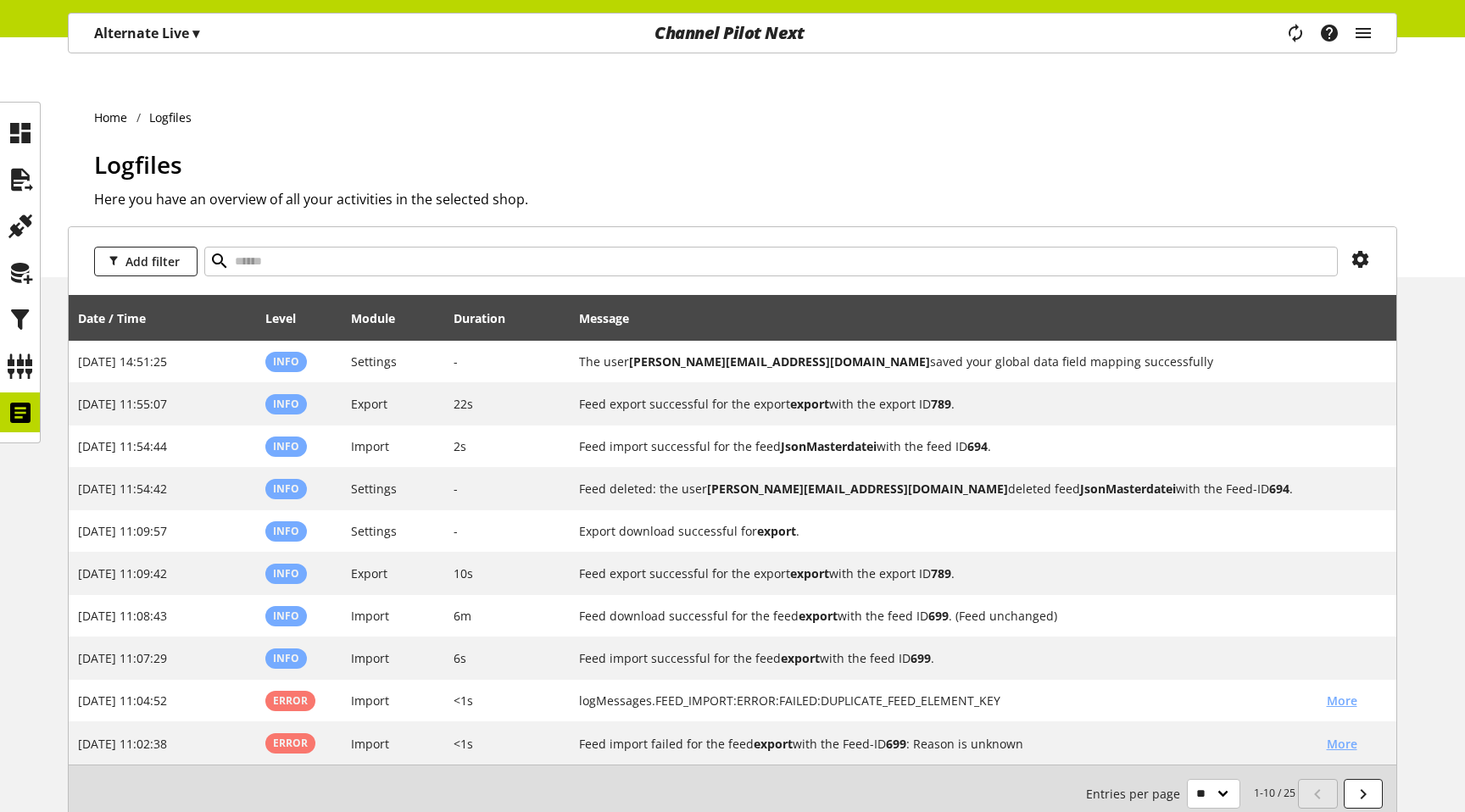
click at [117, 28] on p "Alternate Live ▾" at bounding box center [146, 33] width 105 height 20
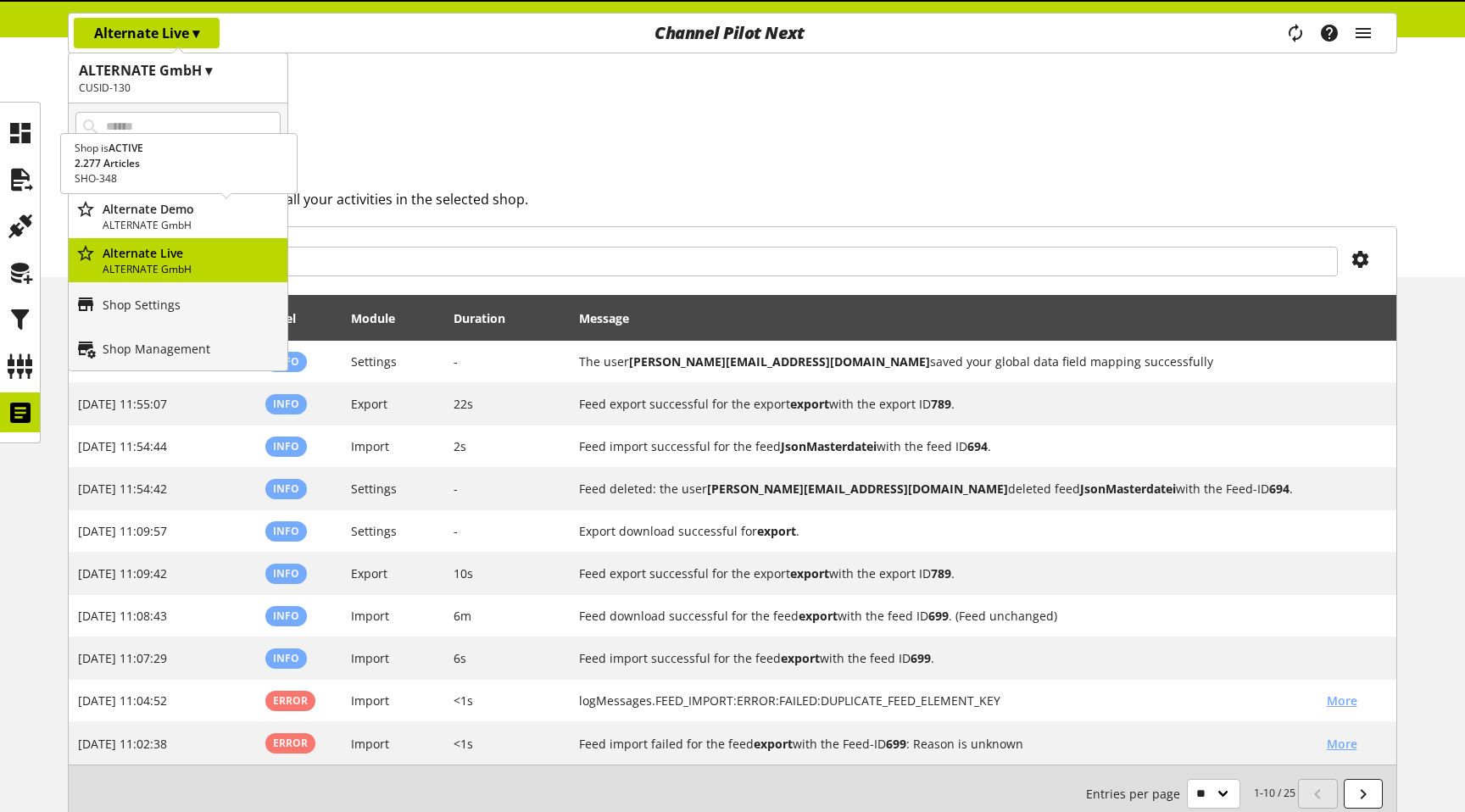
click at [165, 207] on p "Alternate Demo" at bounding box center [192, 209] width 178 height 17
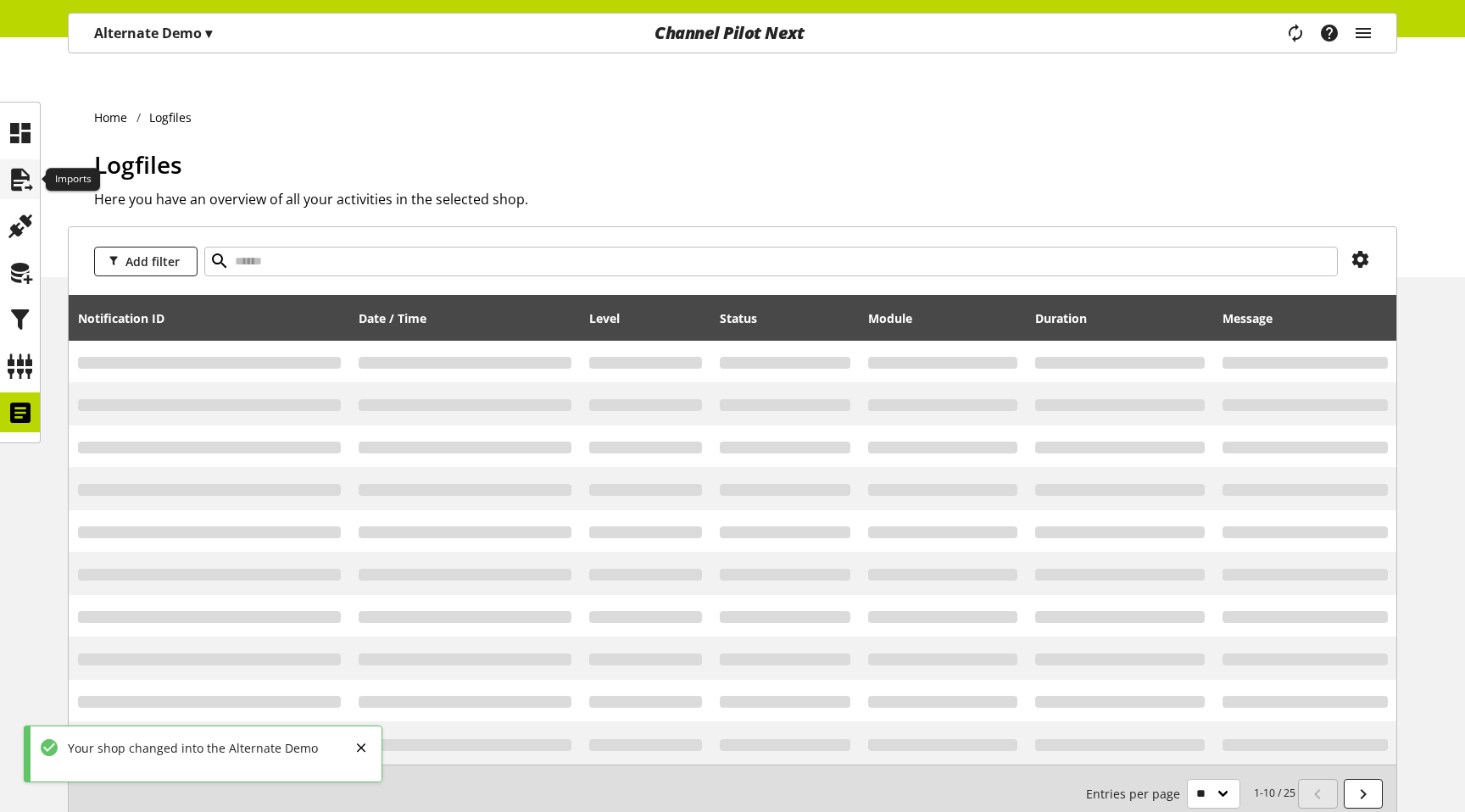
click at [17, 197] on div at bounding box center [19, 178] width 40 height 39
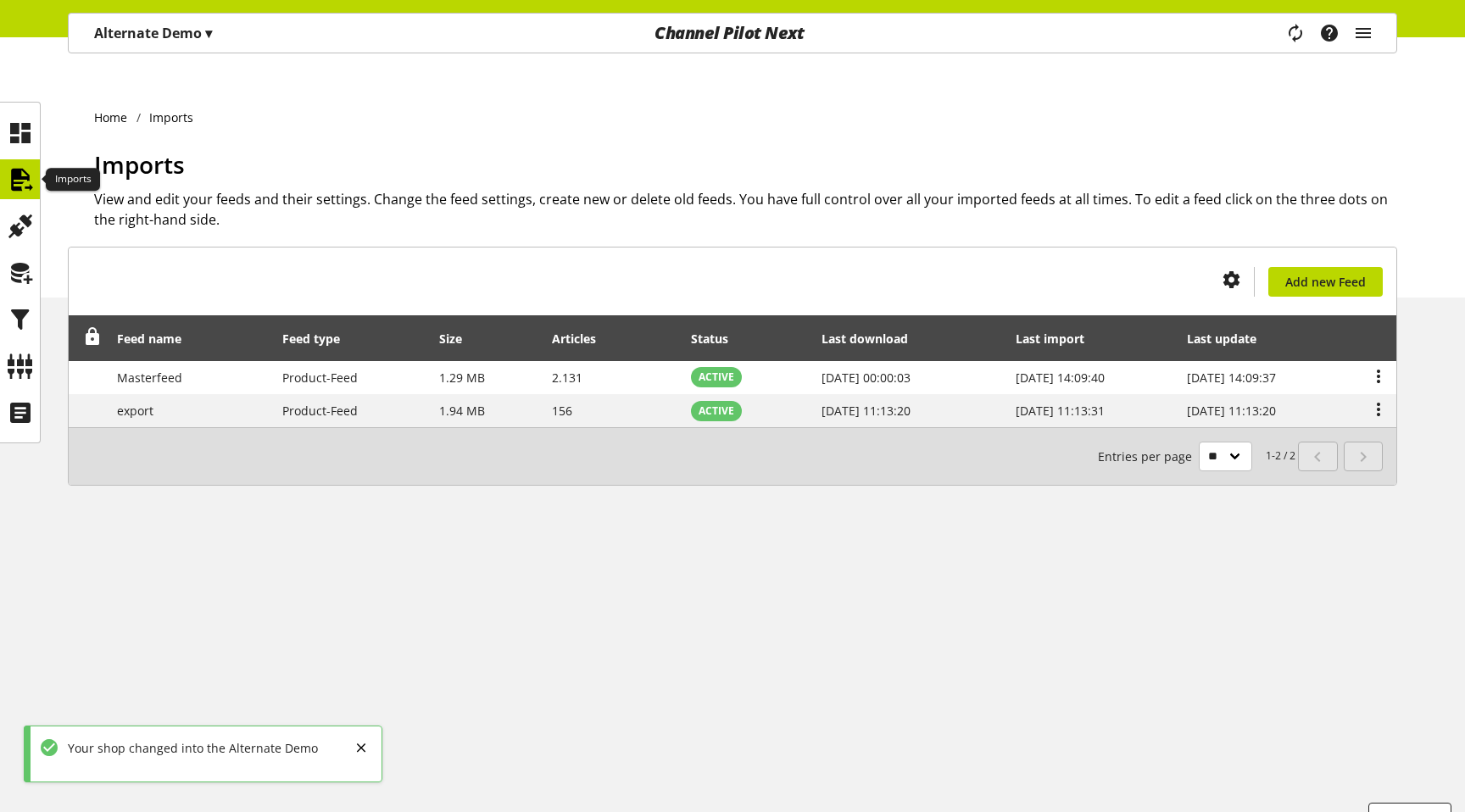
click at [15, 158] on ul at bounding box center [19, 273] width 40 height 320
click at [28, 142] on icon at bounding box center [20, 132] width 28 height 34
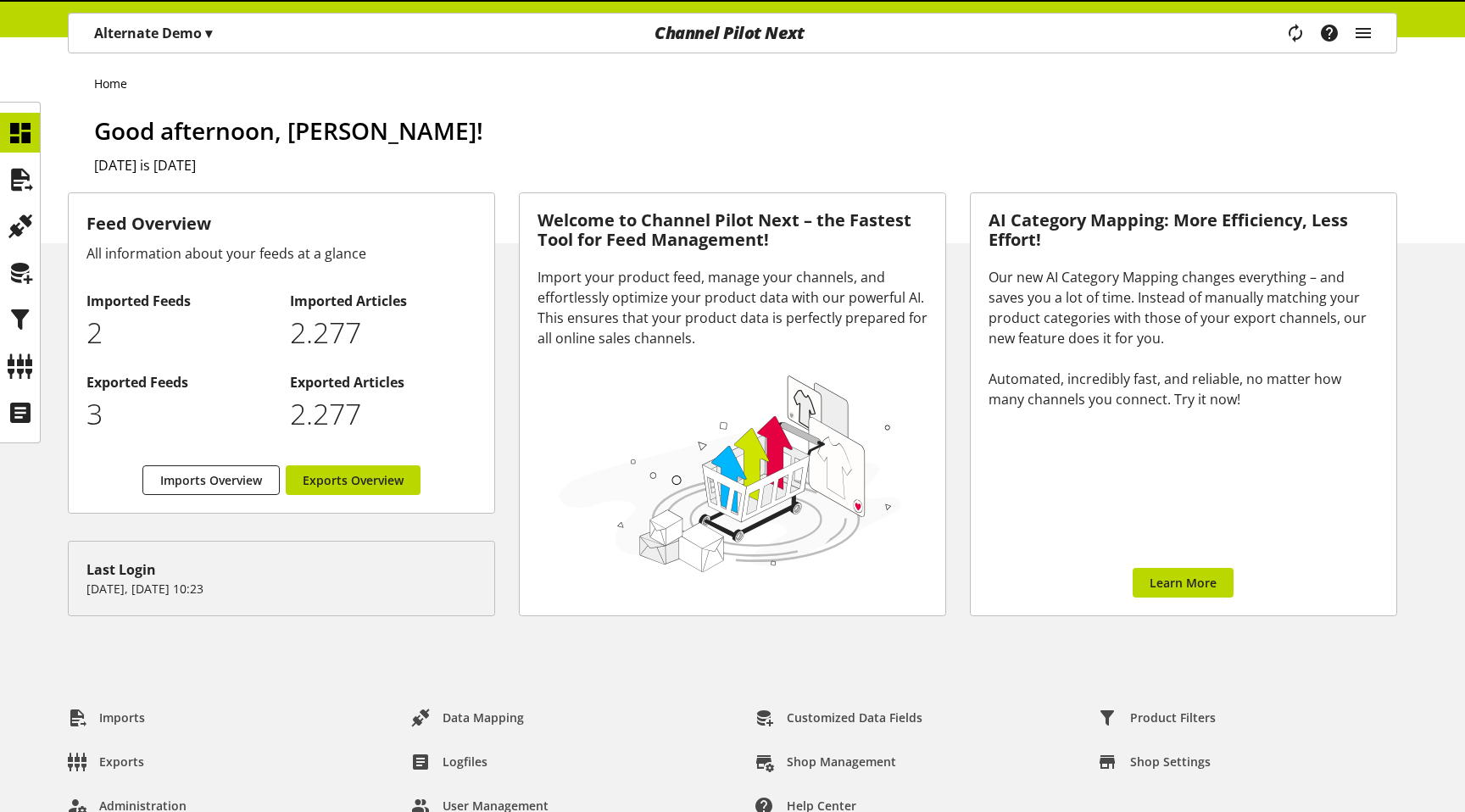
click at [1380, 31] on div "Task manager Help center Sigurd Sippel sigurd.sippel@channelpilot.com User Mana…" at bounding box center [1336, 33] width 119 height 39
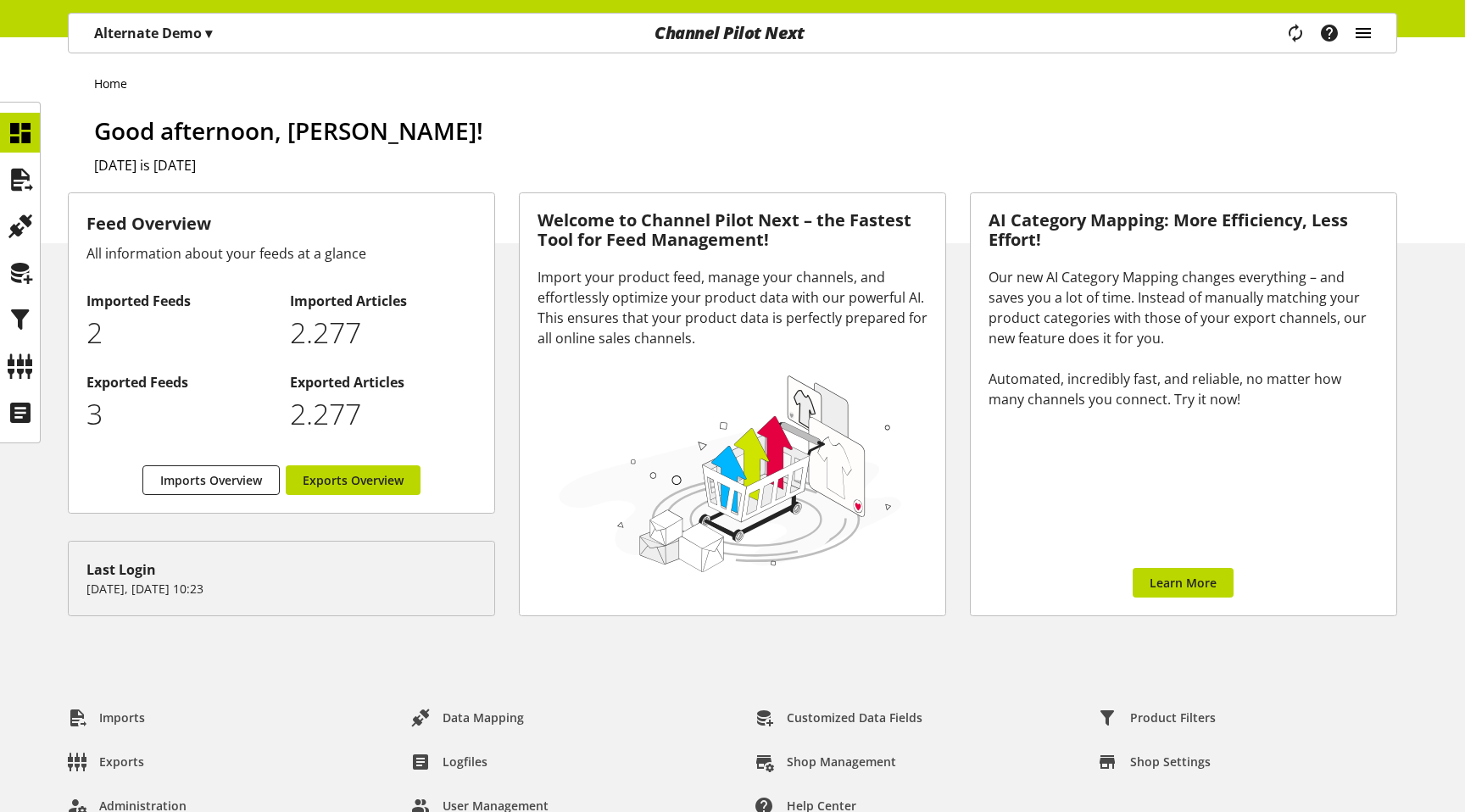
click at [1368, 31] on icon "main navigation" at bounding box center [1363, 32] width 20 height 30
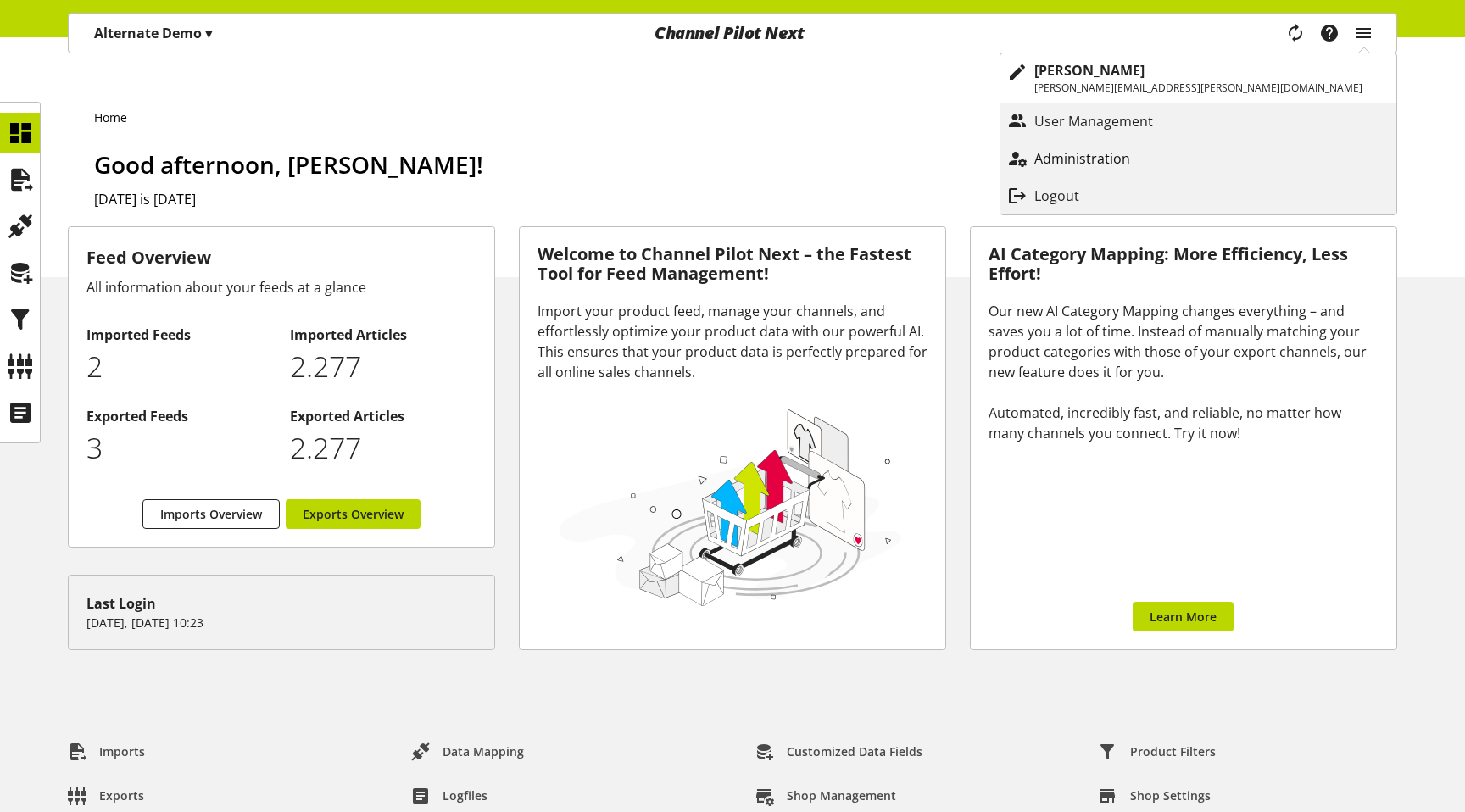
click at [1164, 152] on p "Administration" at bounding box center [1098, 158] width 130 height 20
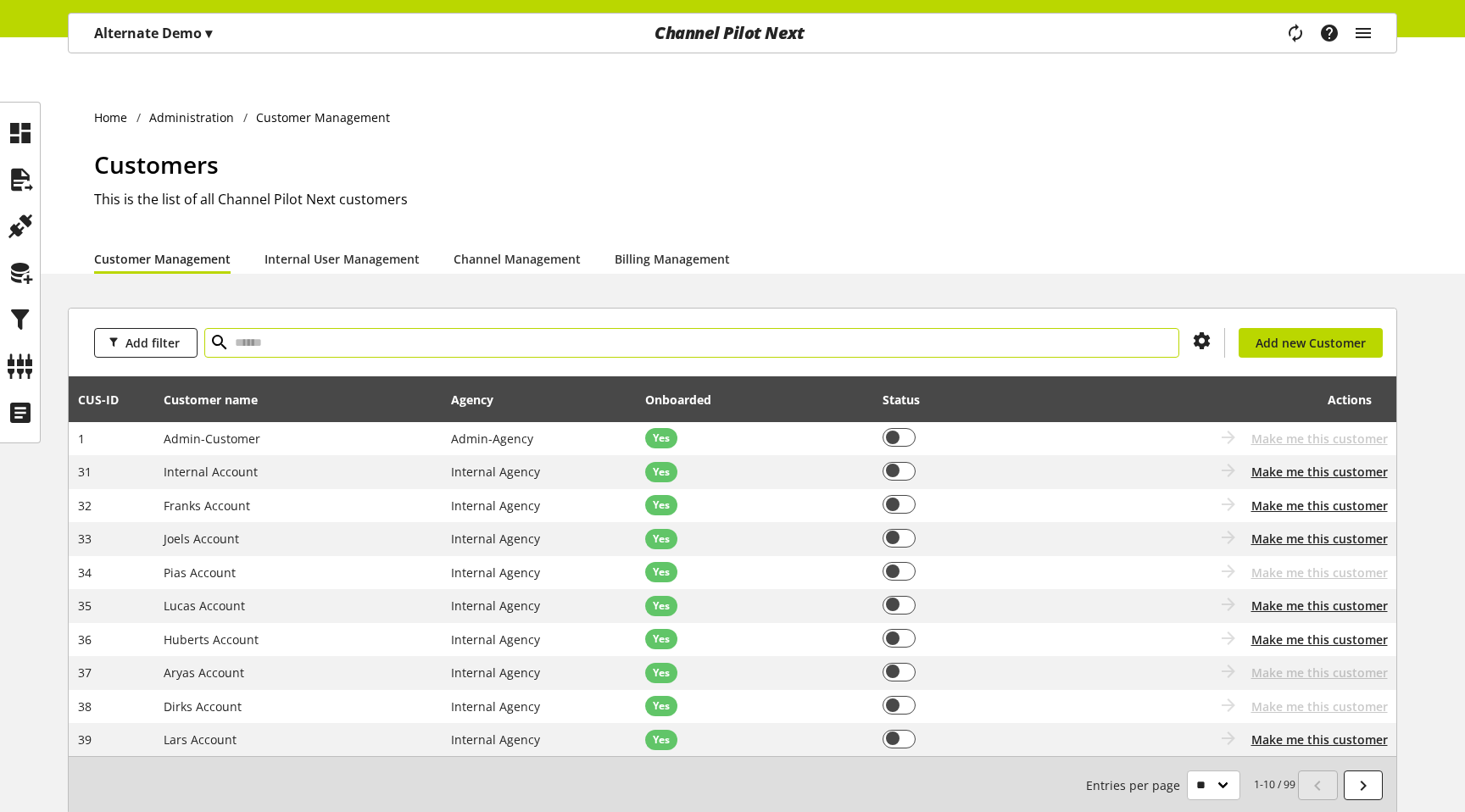
click at [346, 328] on input "text" at bounding box center [691, 343] width 975 height 29
type input "****"
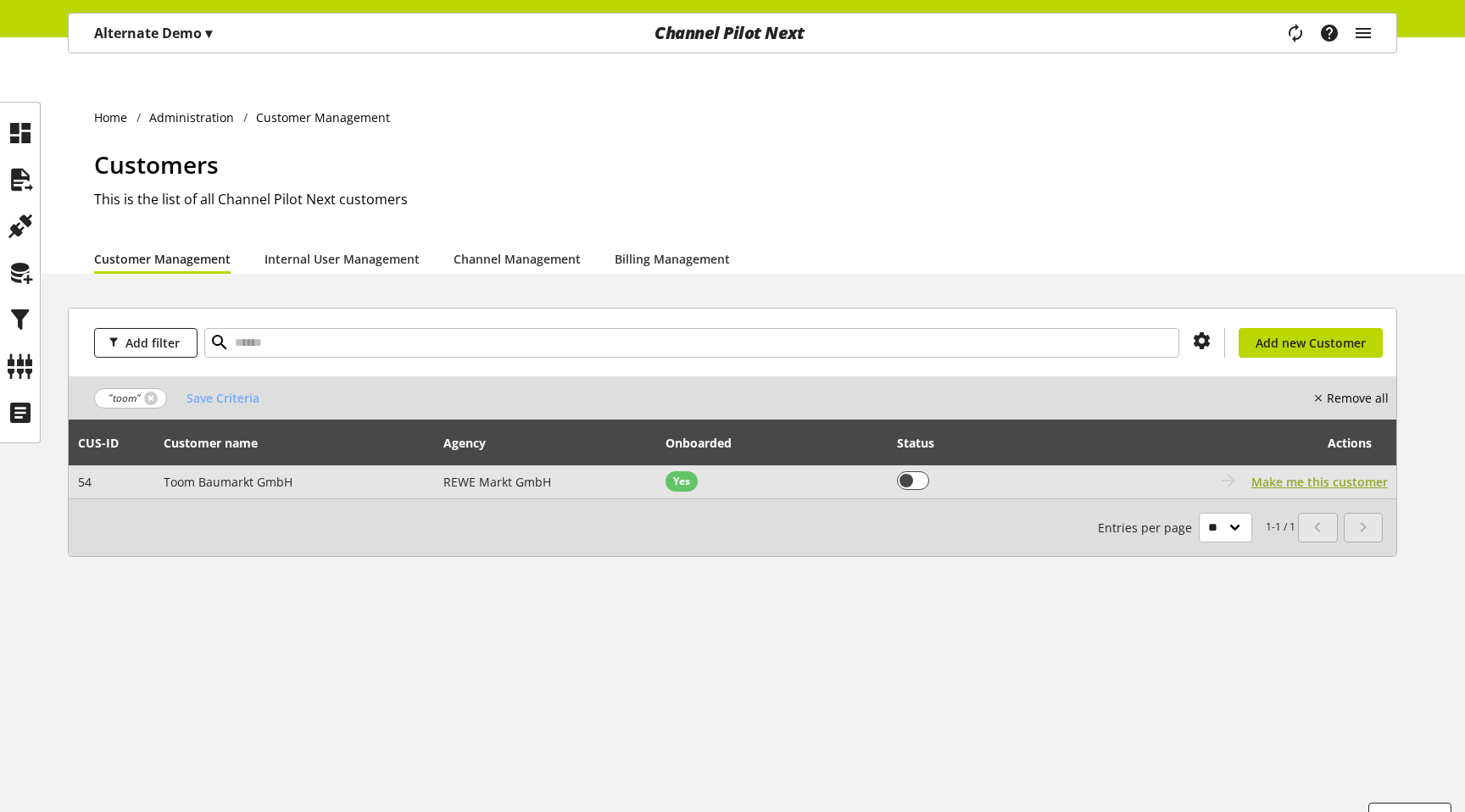
click at [1337, 473] on span "Make me this customer" at bounding box center [1319, 481] width 136 height 17
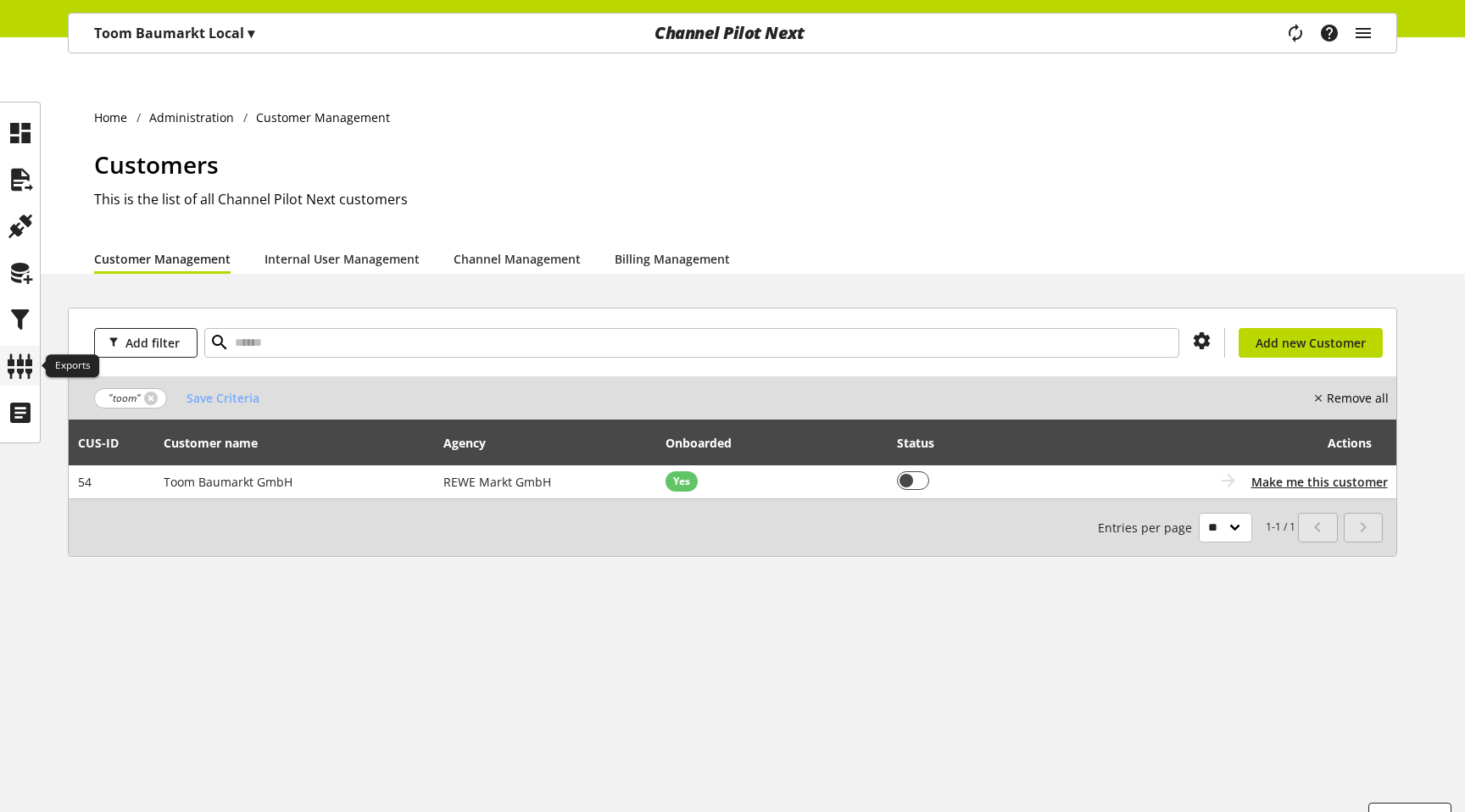
click at [12, 378] on icon at bounding box center [20, 366] width 28 height 34
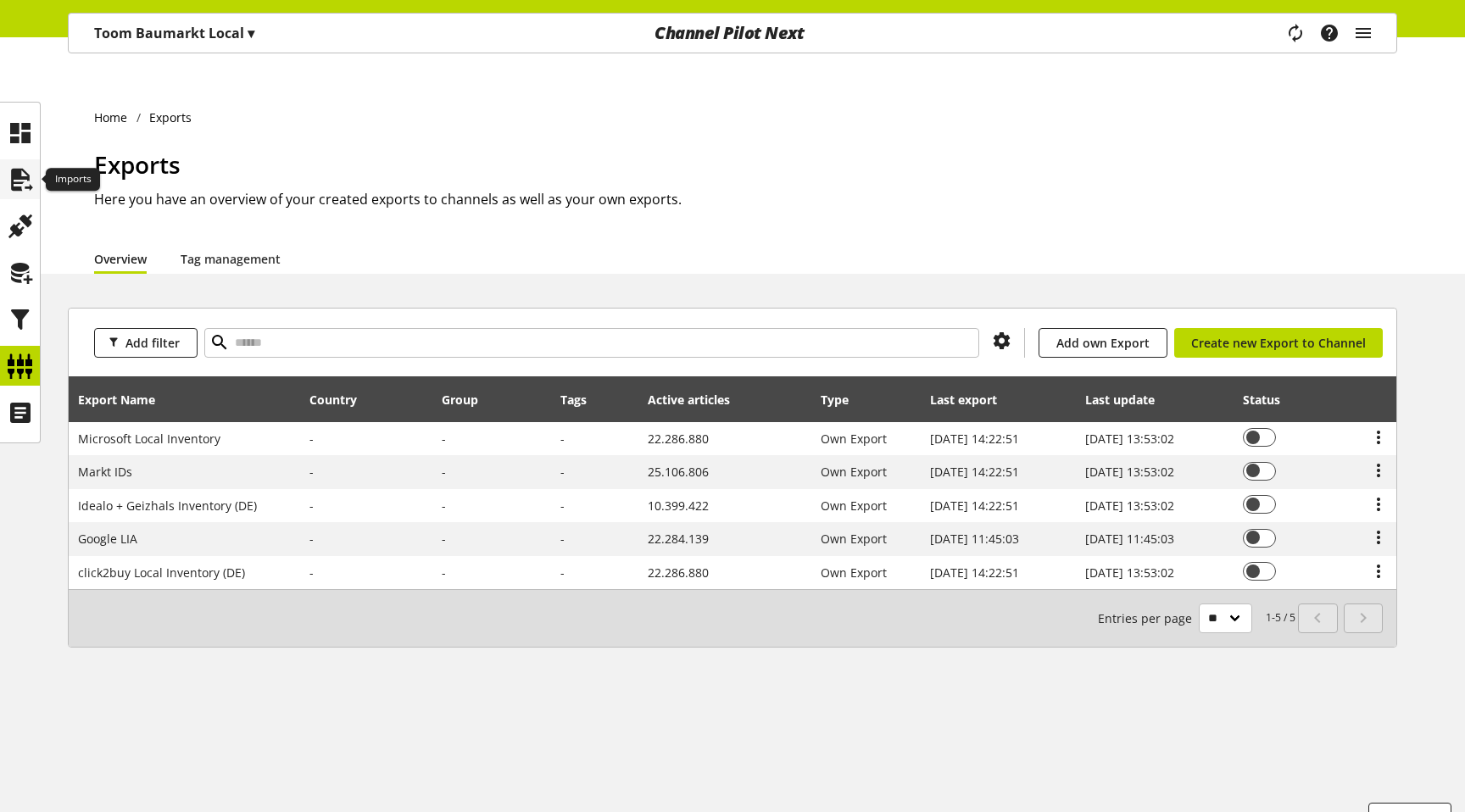
click at [28, 178] on icon at bounding box center [20, 179] width 28 height 34
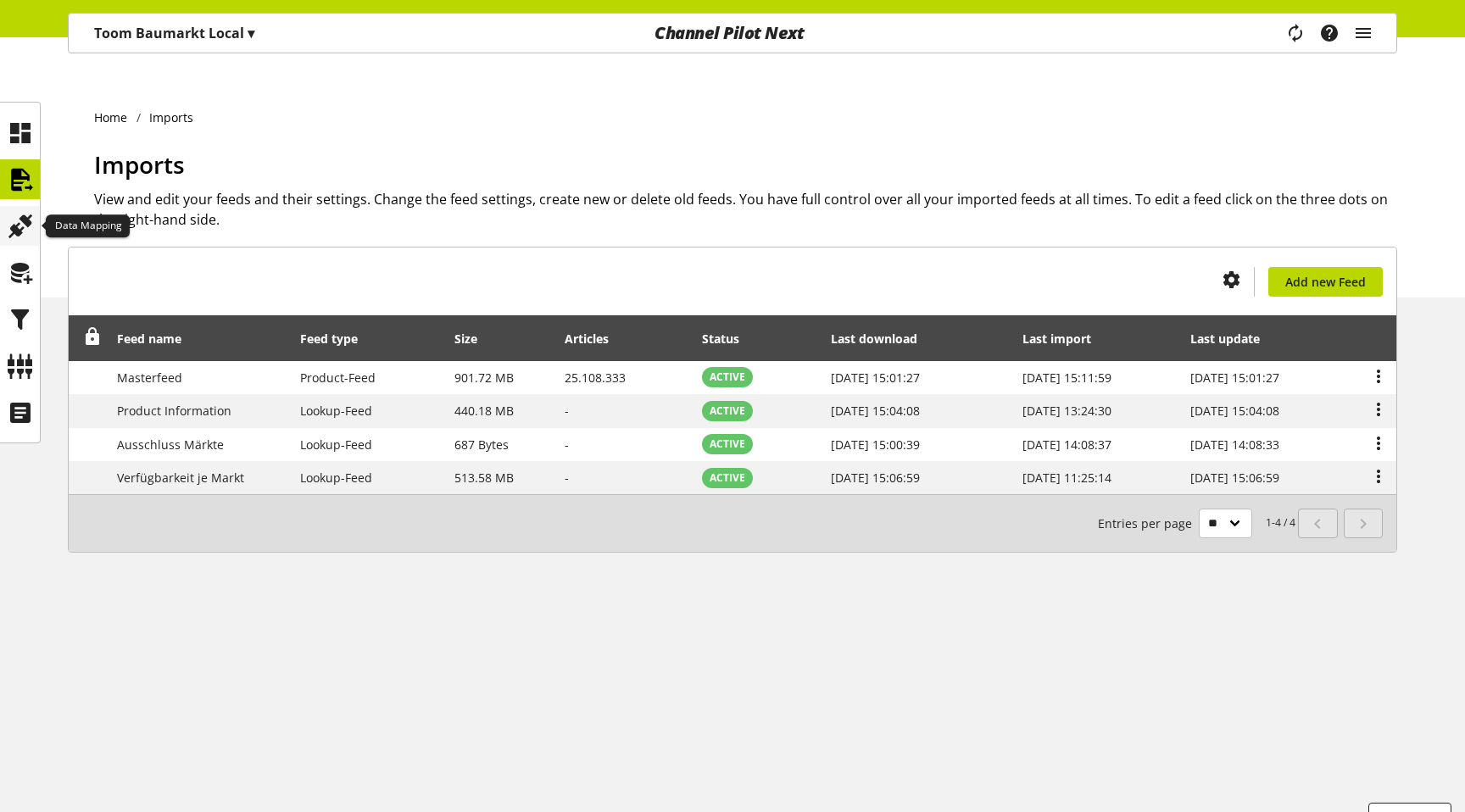
click at [22, 213] on icon at bounding box center [20, 226] width 28 height 34
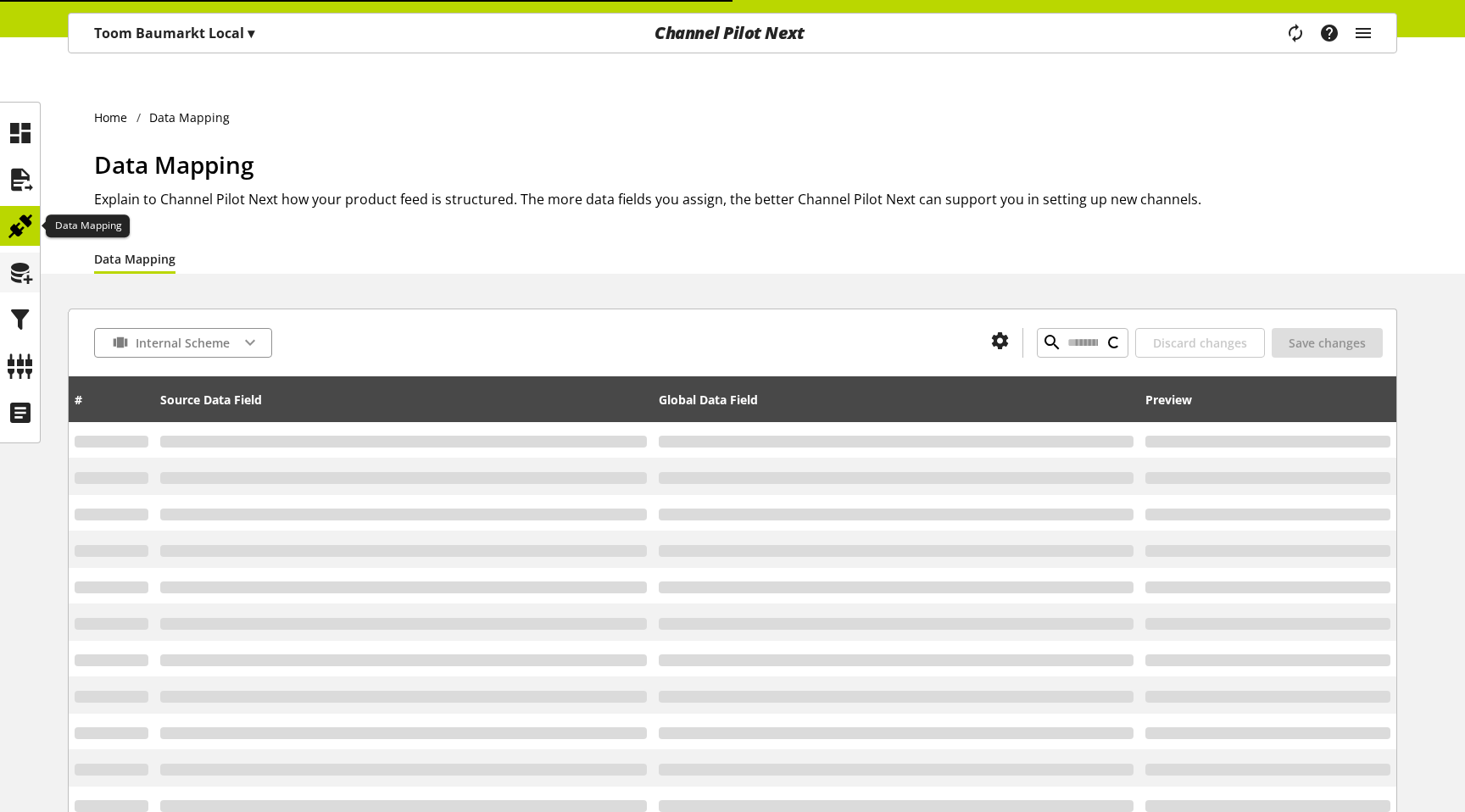
type input "**********"
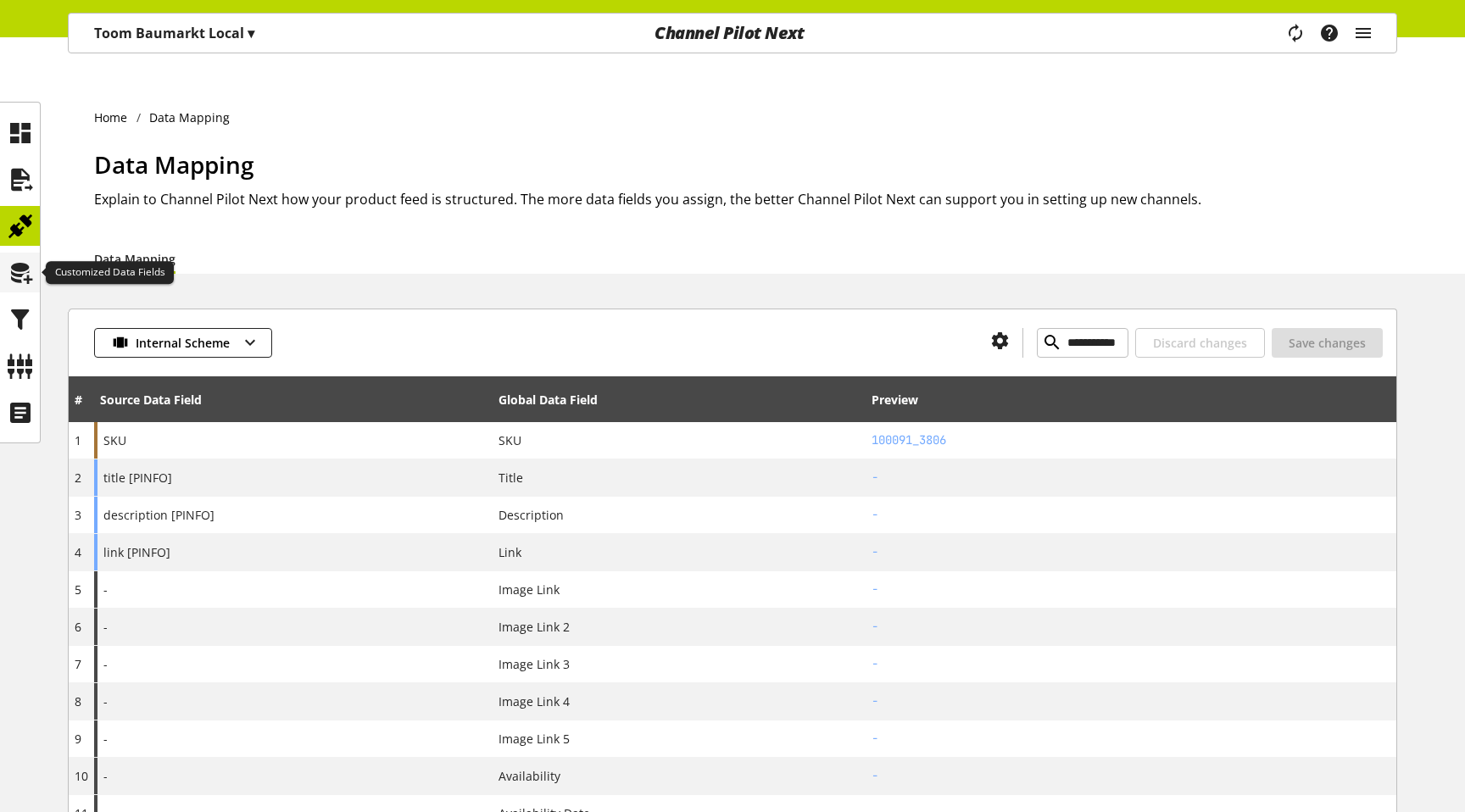
click at [11, 267] on icon at bounding box center [20, 273] width 28 height 34
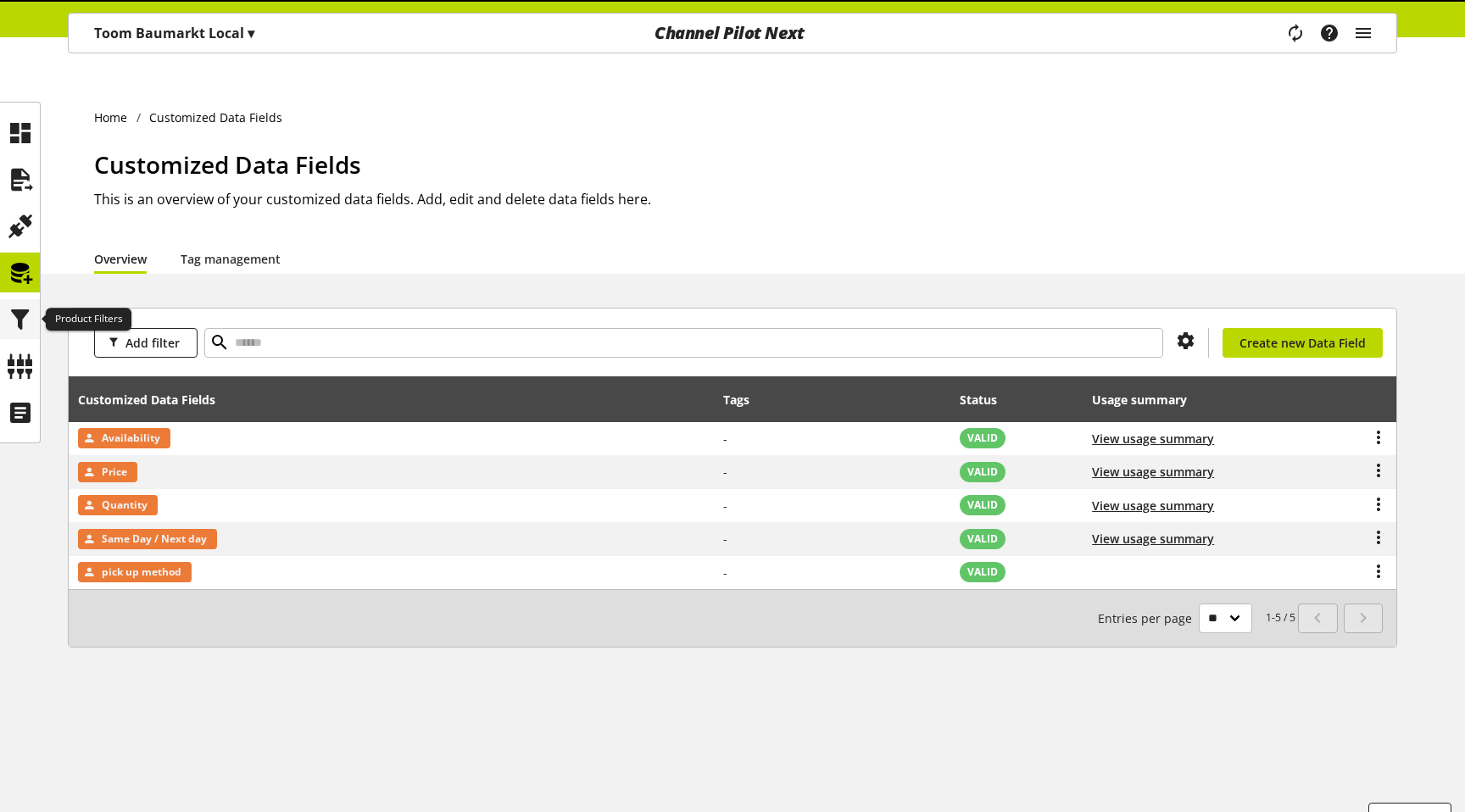
click at [6, 308] on div at bounding box center [19, 319] width 40 height 39
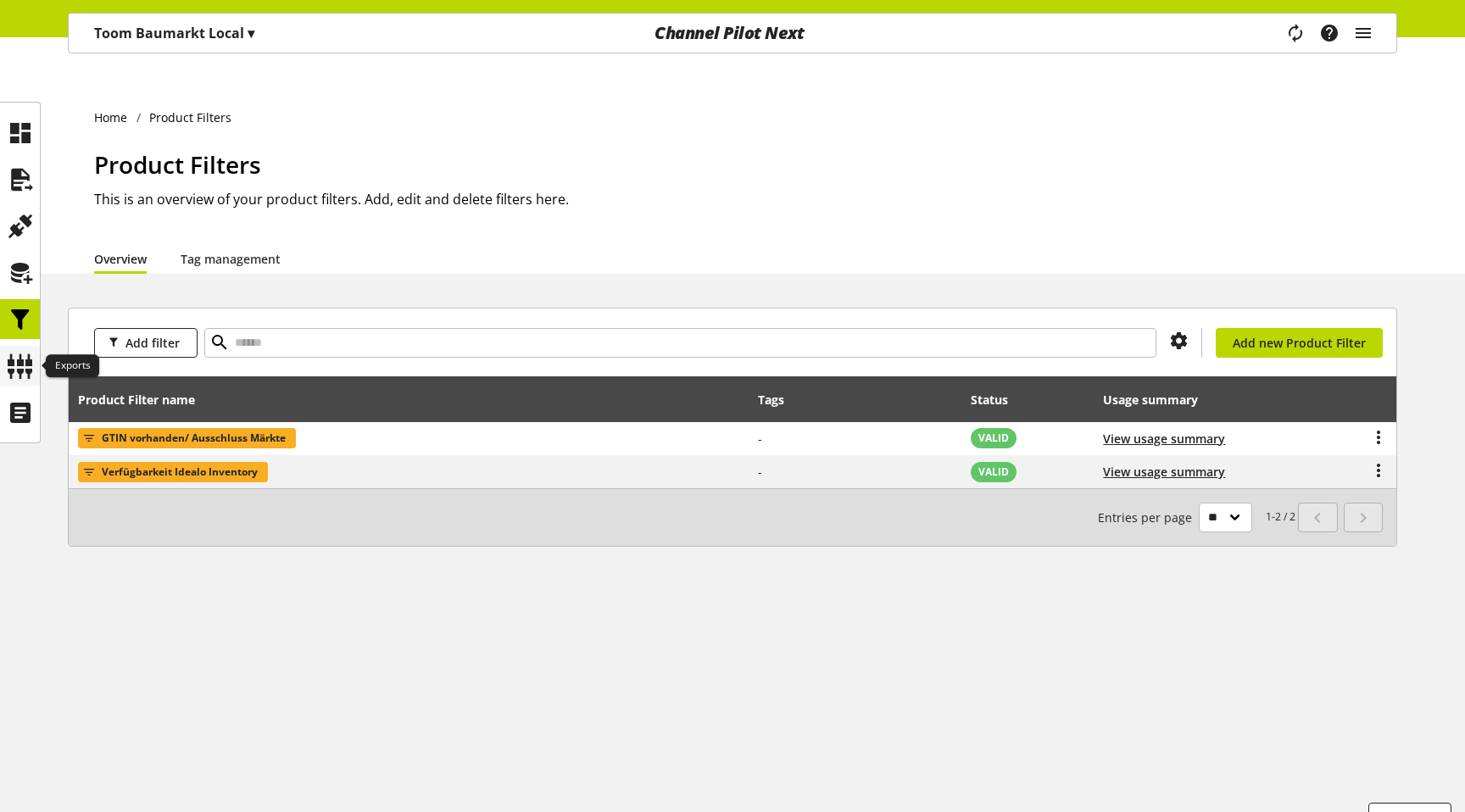
click at [8, 345] on div at bounding box center [19, 365] width 40 height 39
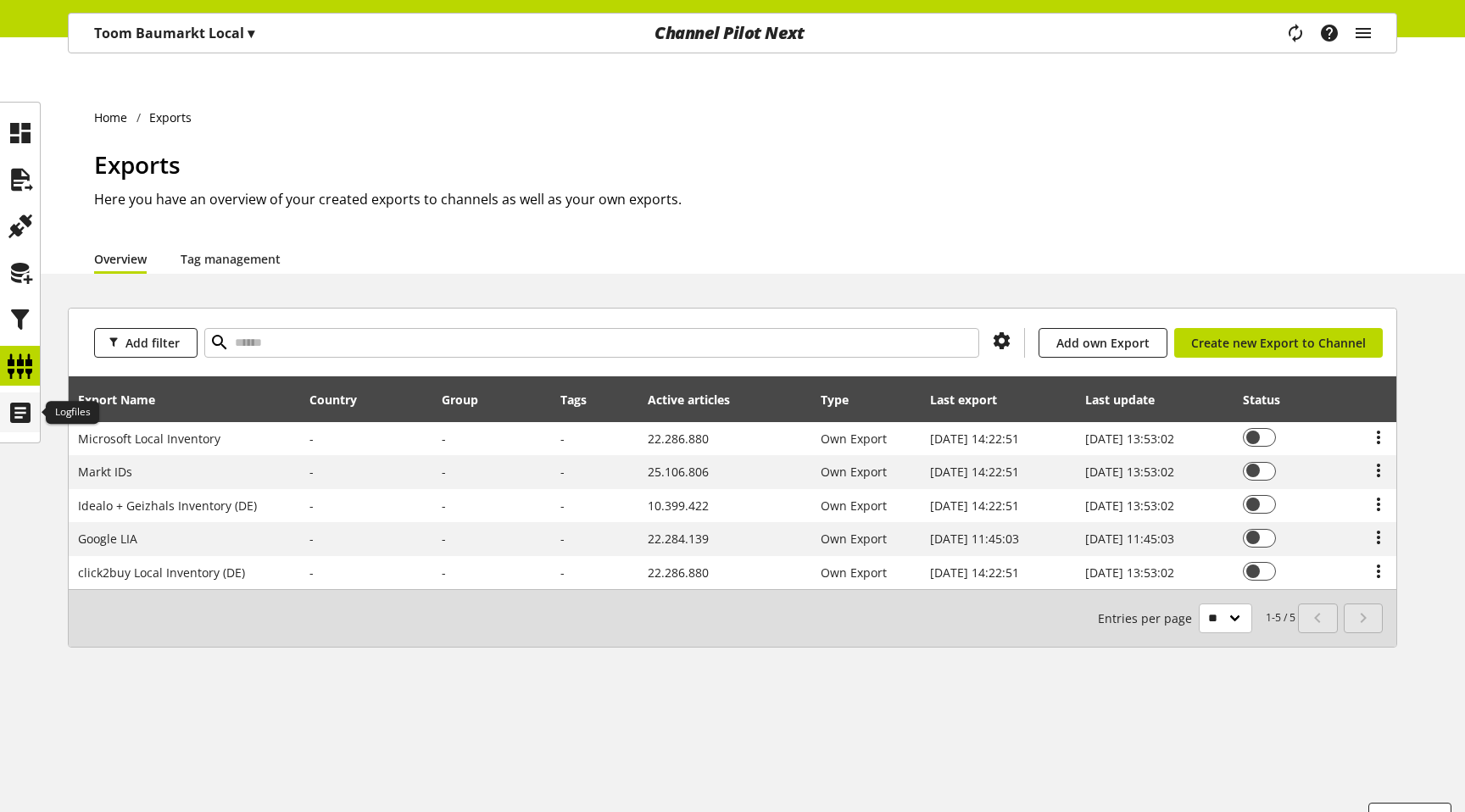
click at [6, 412] on icon at bounding box center [20, 412] width 28 height 34
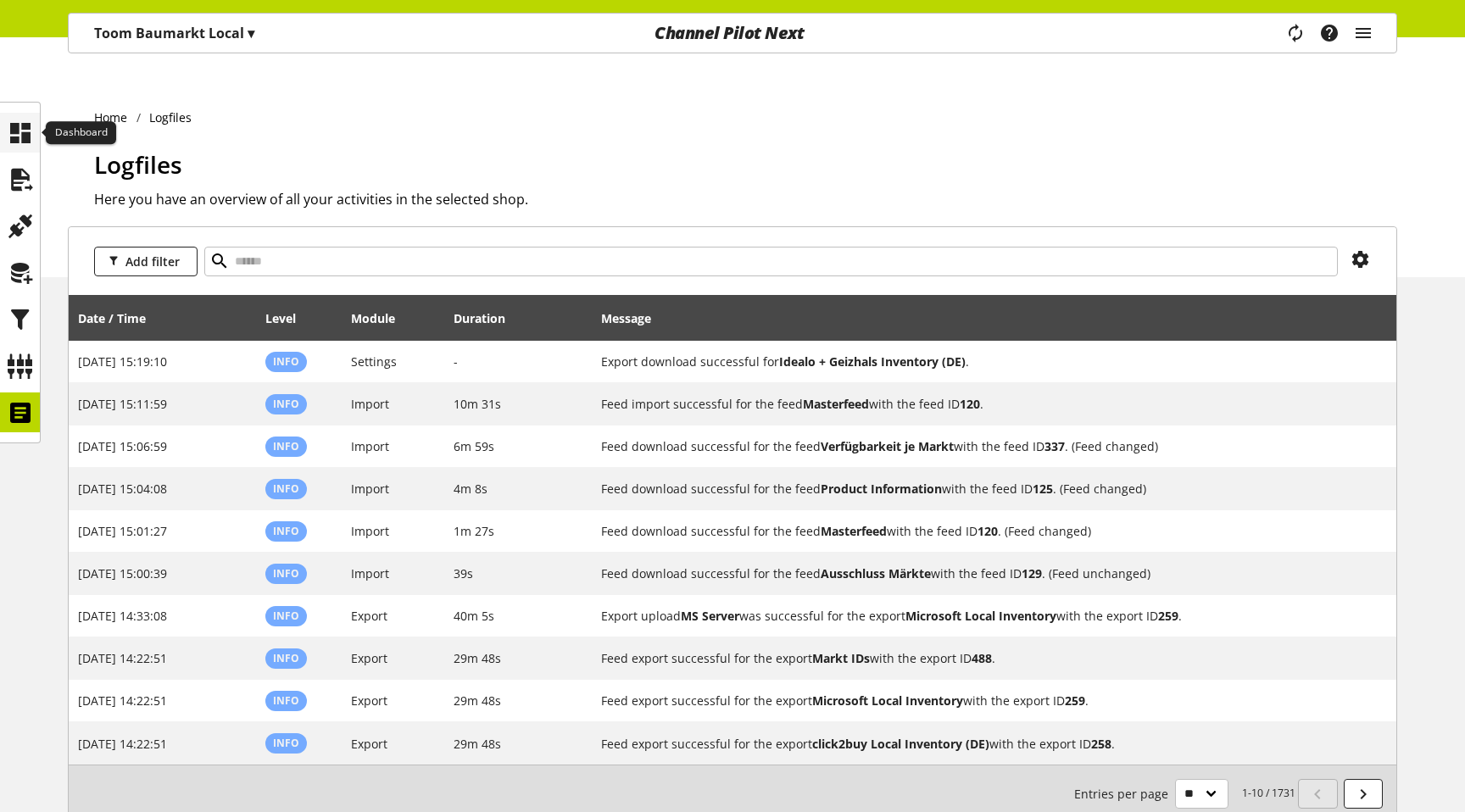
click at [17, 148] on icon at bounding box center [20, 132] width 28 height 34
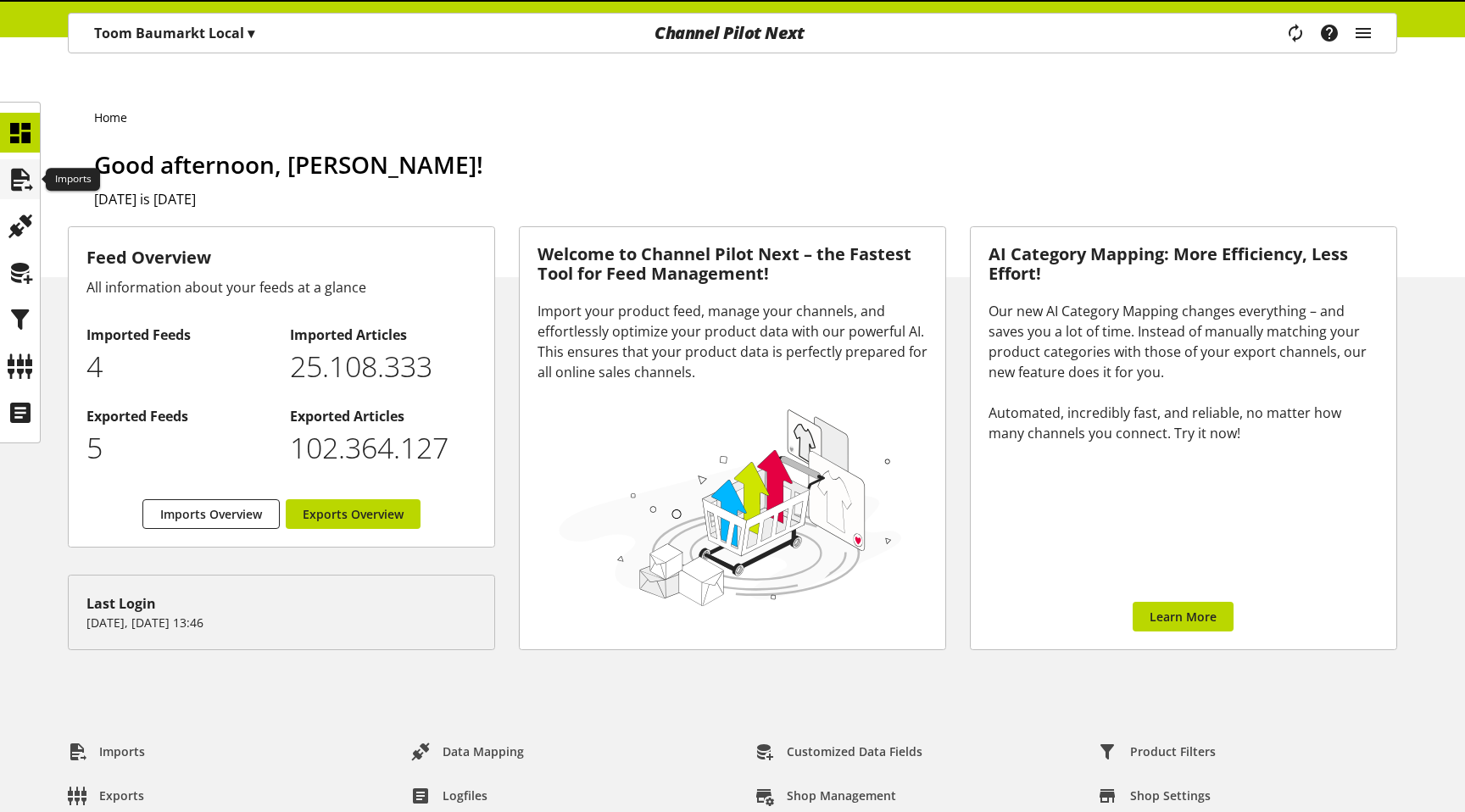
click at [11, 169] on icon at bounding box center [20, 179] width 28 height 34
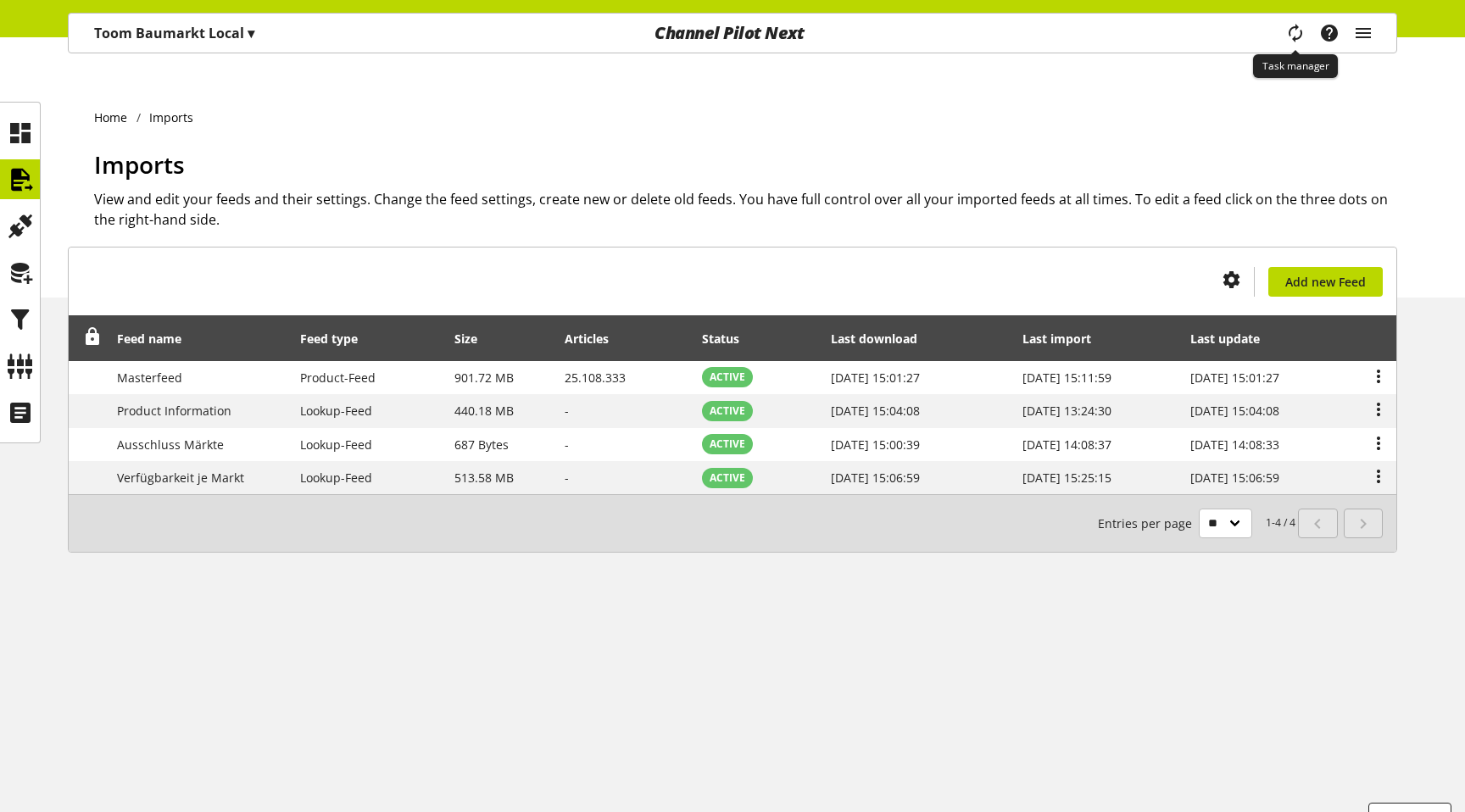
click at [1292, 26] on icon "main navigation" at bounding box center [1295, 32] width 20 height 30
